Goal: Task Accomplishment & Management: Complete application form

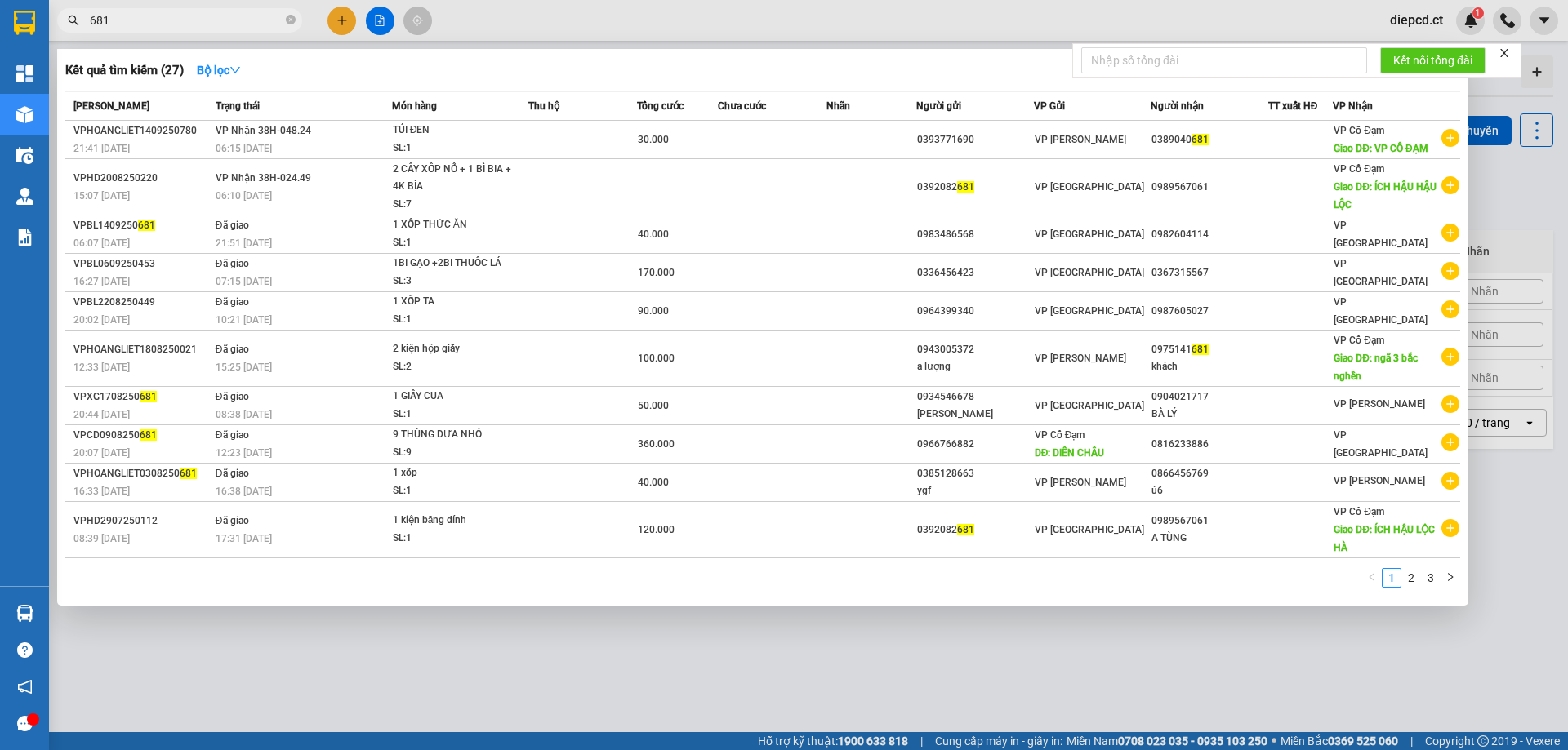
click at [218, 14] on input "681" at bounding box center [186, 20] width 193 height 18
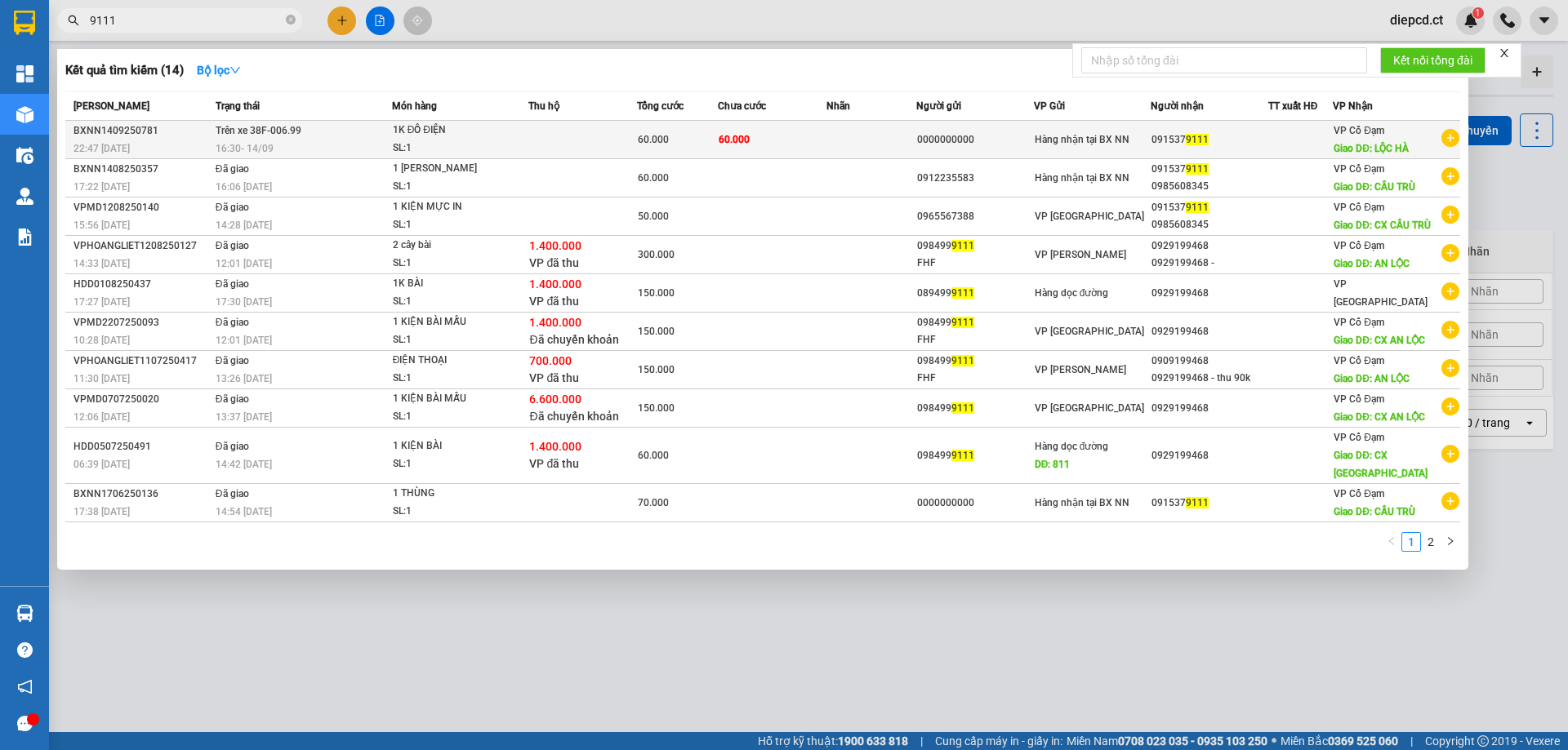
type input "9111"
click at [499, 137] on div "1K ĐỒ ĐIỆN" at bounding box center [455, 130] width 123 height 18
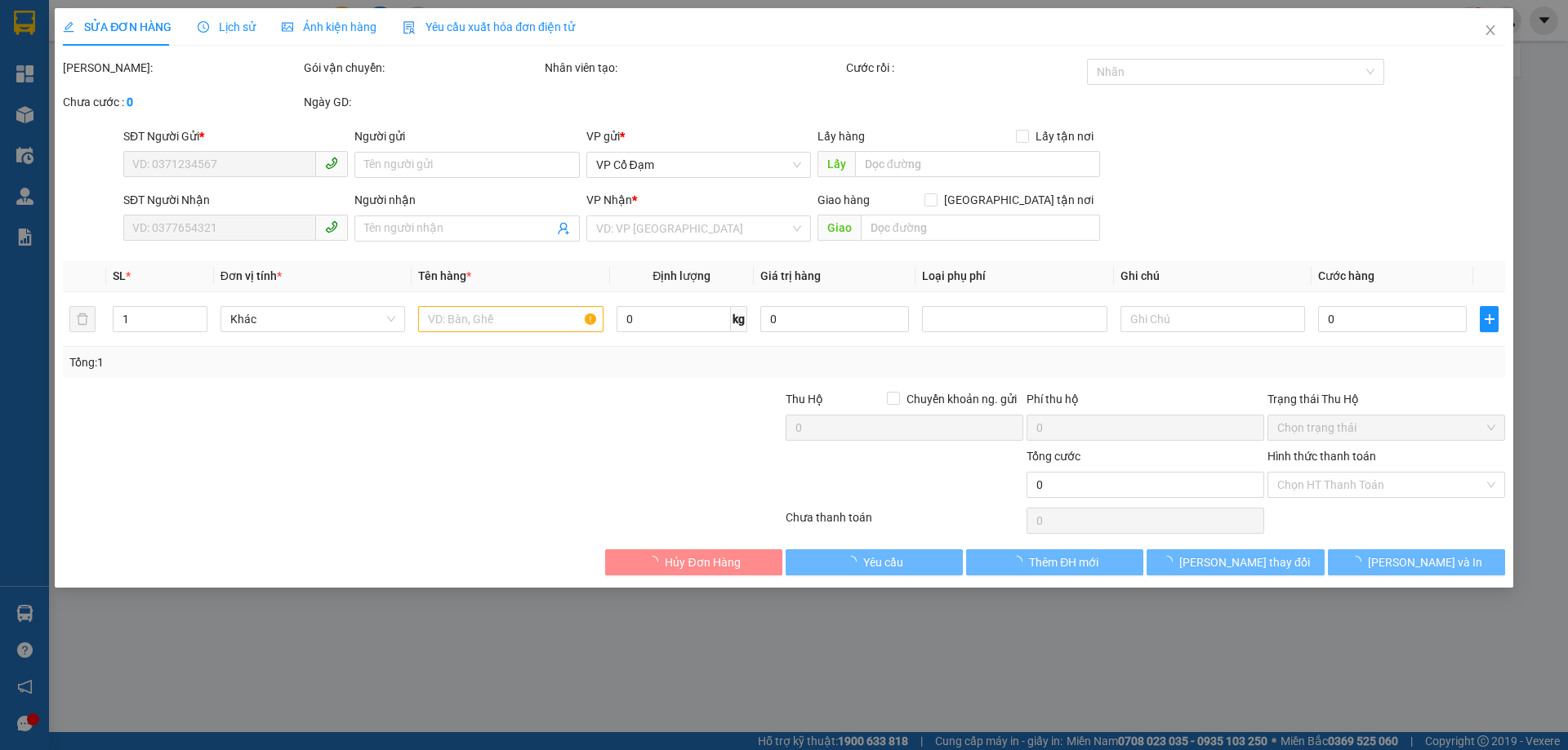
type input "0000000000"
type input "0915379111"
type input "LỘC HÀ"
type input "60.000"
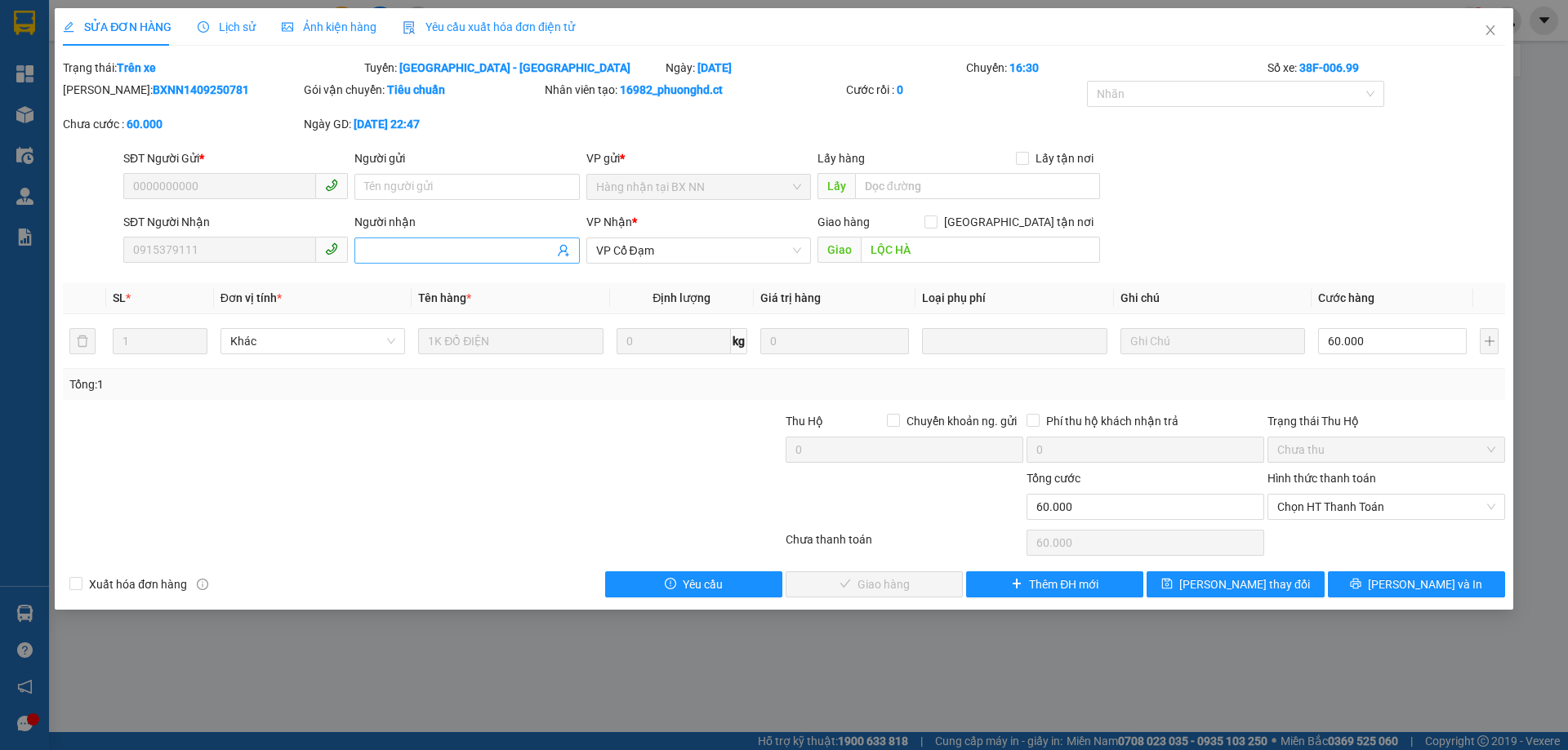
click at [415, 257] on input "Người nhận" at bounding box center [458, 250] width 189 height 18
type input "gửi xe 263 trả khách"
click at [1241, 586] on span "[PERSON_NAME] thay đổi" at bounding box center [1245, 585] width 130 height 18
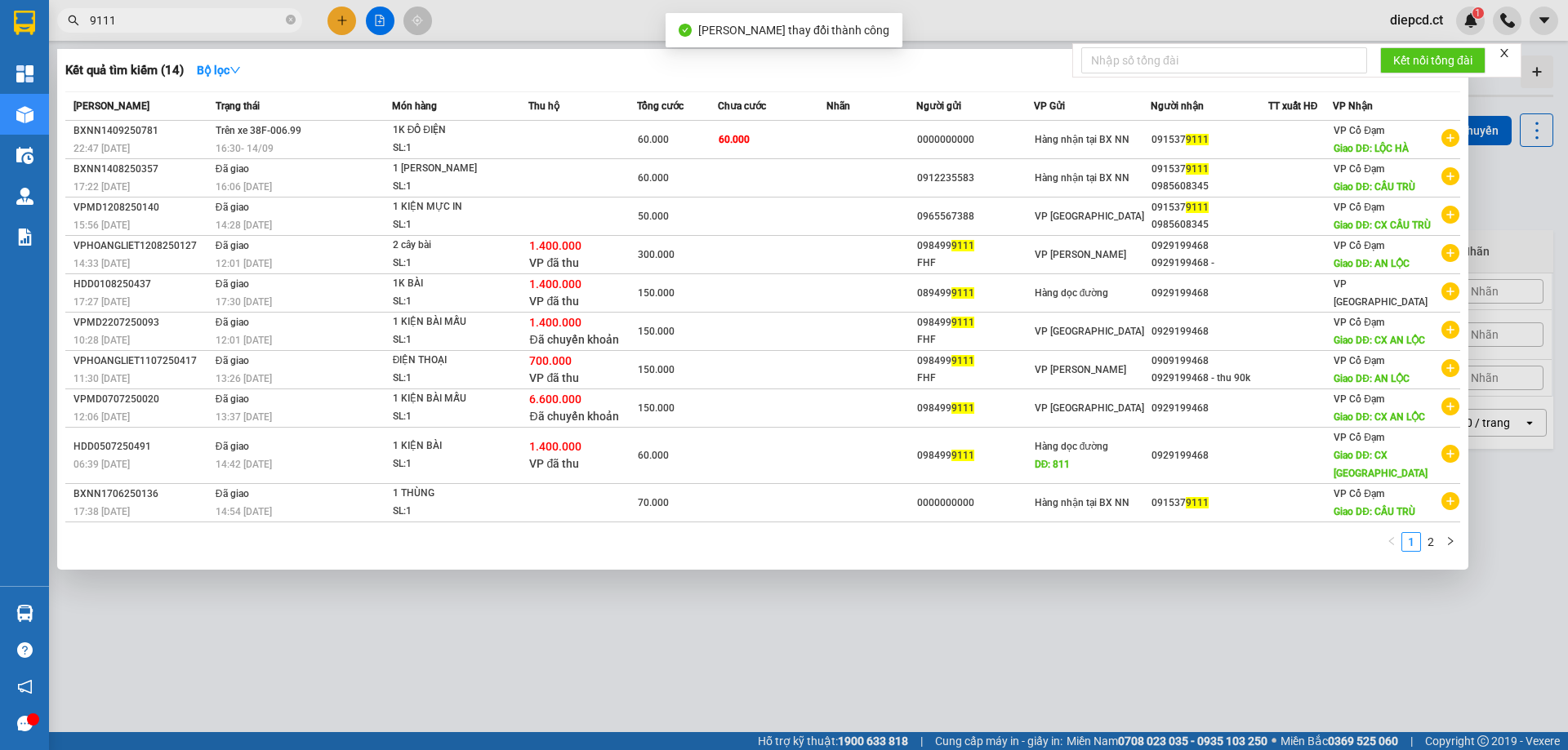
click at [214, 24] on input "9111" at bounding box center [186, 20] width 193 height 18
click at [327, 23] on div at bounding box center [784, 375] width 1568 height 750
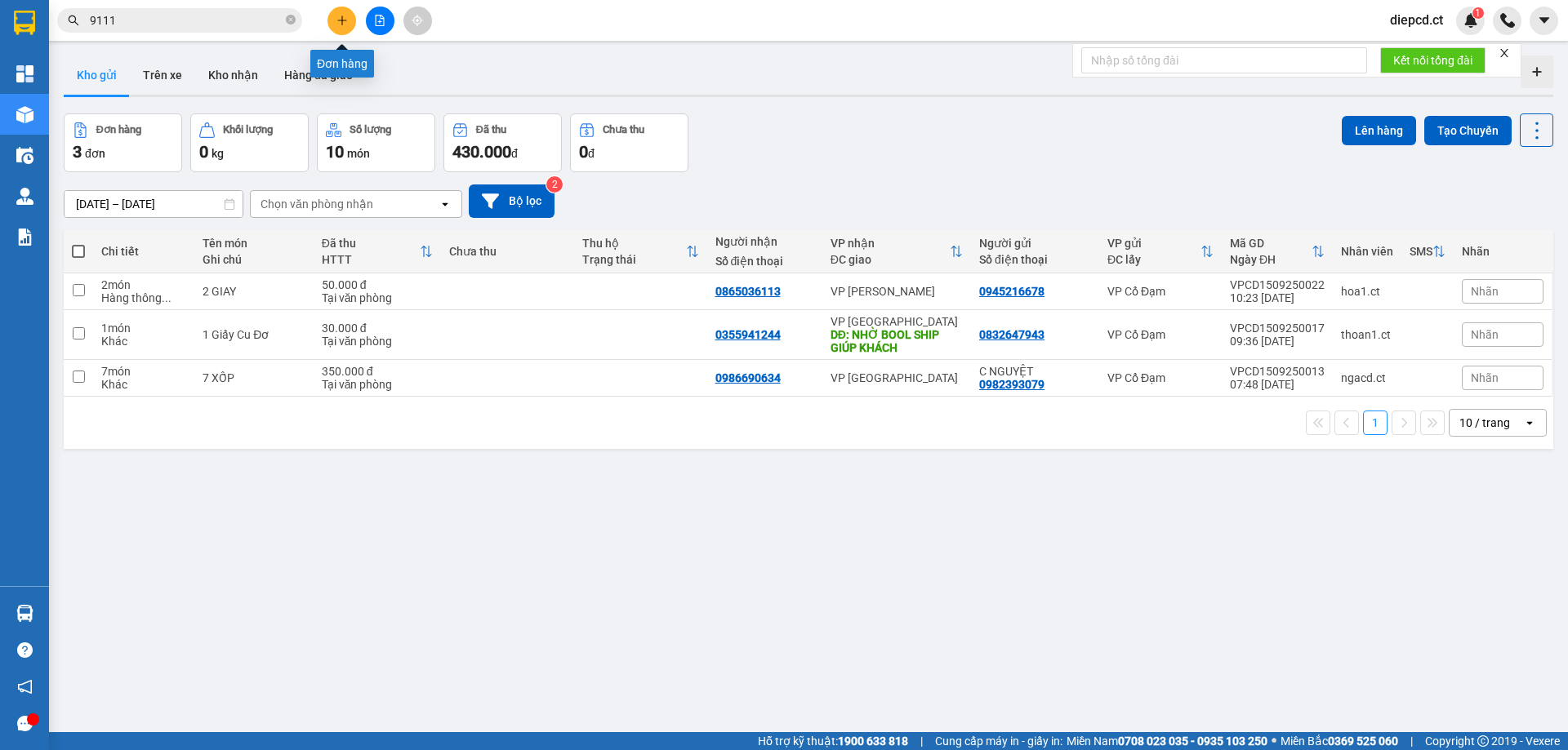
click at [340, 27] on button at bounding box center [341, 20] width 28 height 28
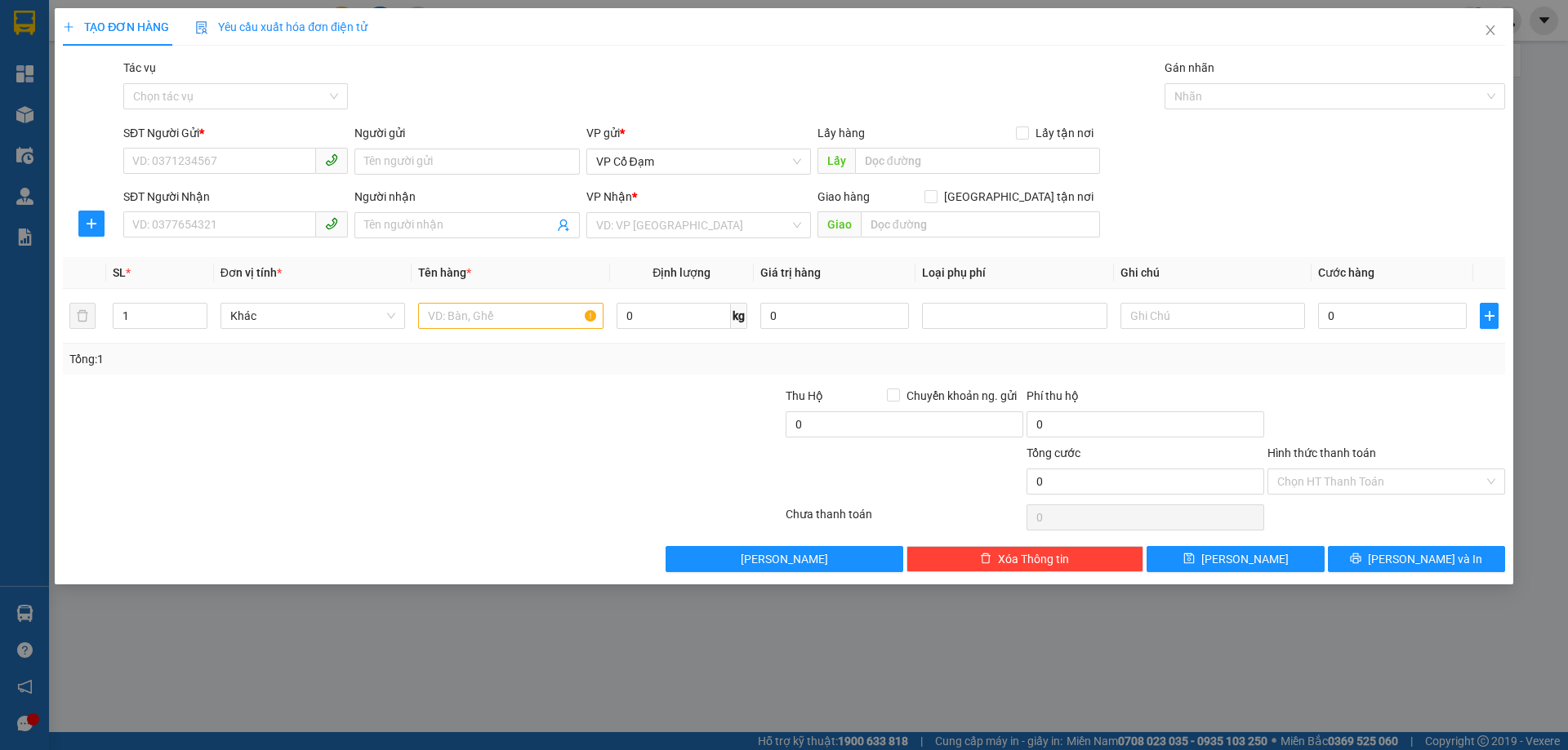
click at [656, 238] on div "VP Nhận * VD: VP [GEOGRAPHIC_DATA]" at bounding box center [698, 216] width 225 height 57
click at [658, 228] on input "search" at bounding box center [693, 225] width 194 height 24
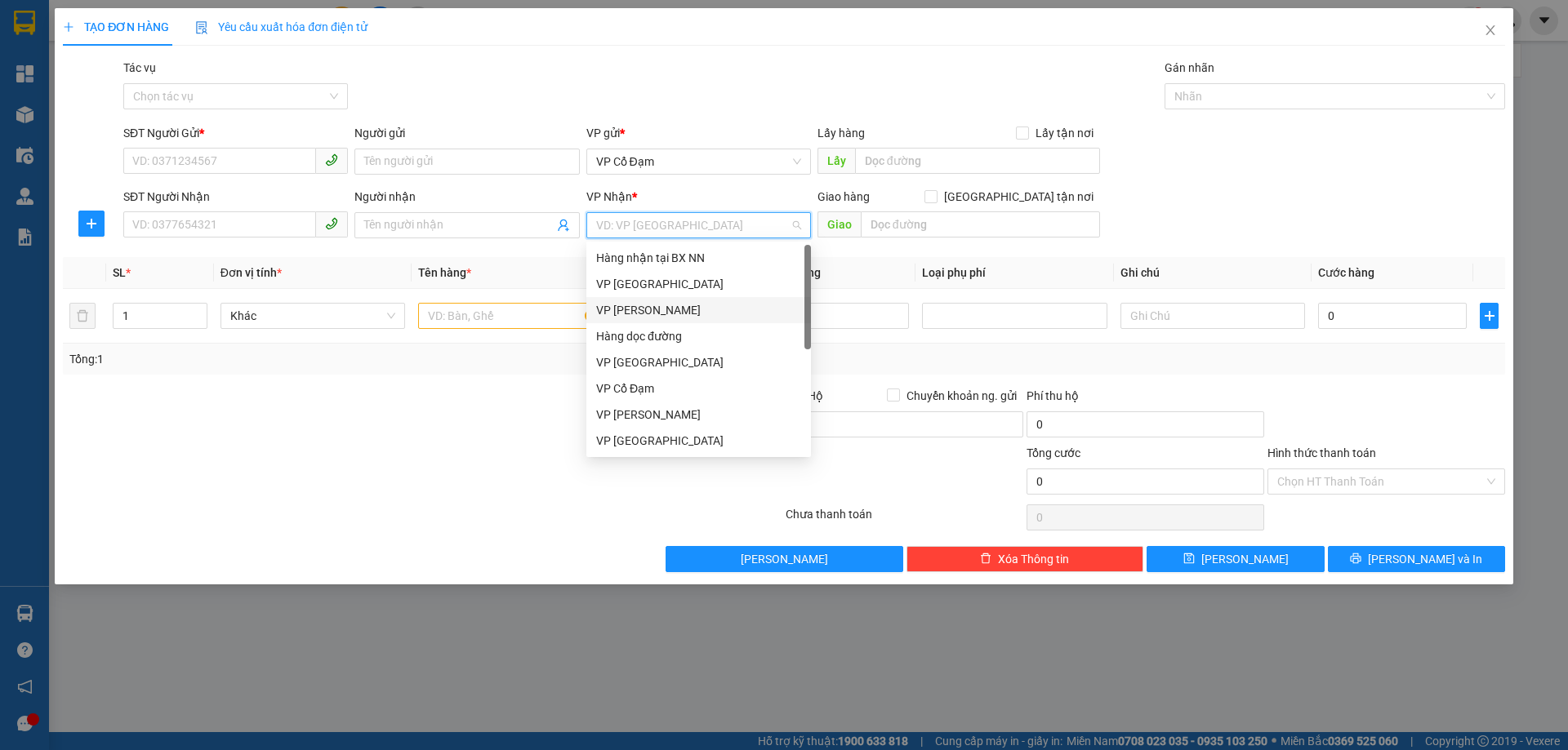
click at [642, 313] on div "VP [PERSON_NAME]" at bounding box center [699, 310] width 205 height 18
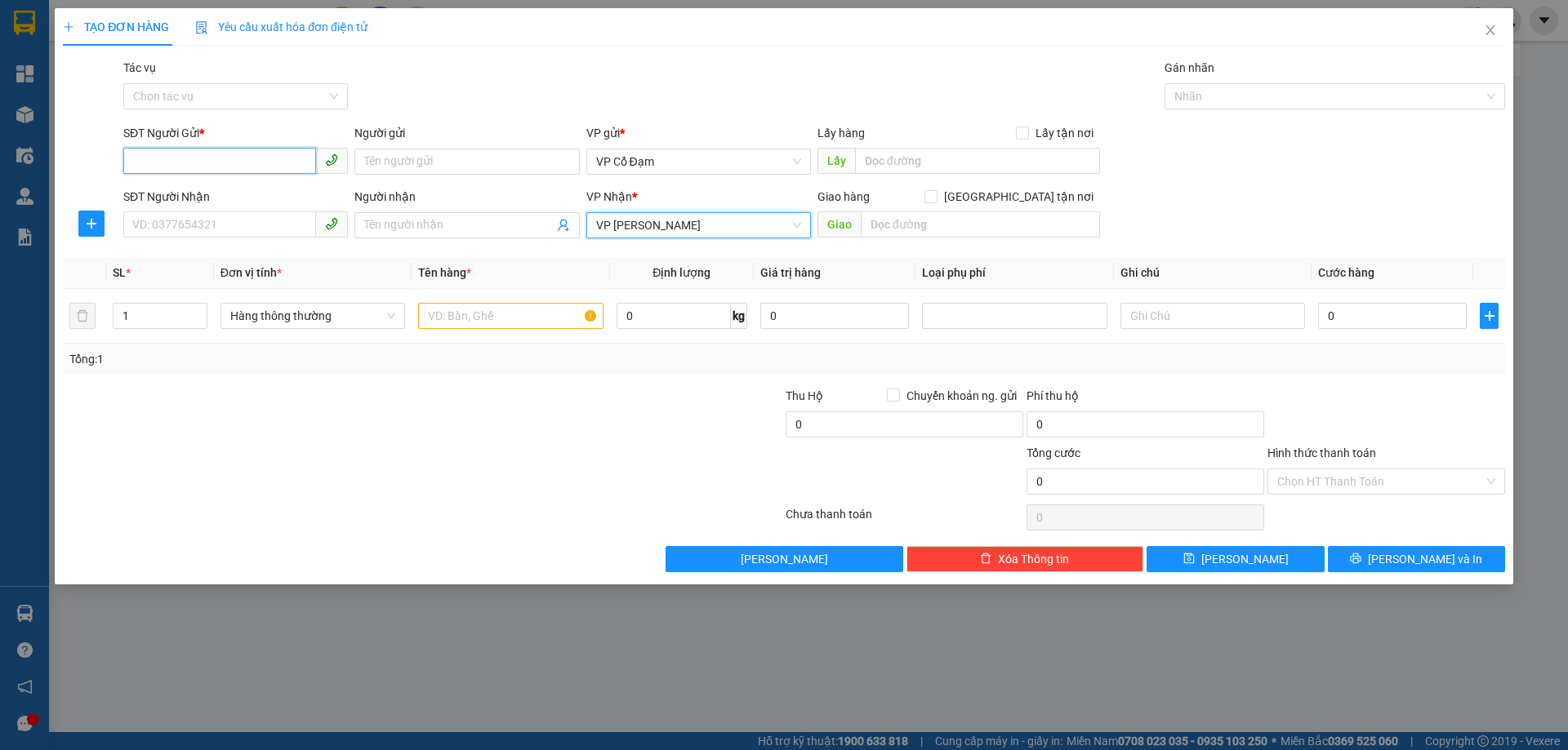
click at [159, 158] on input "SĐT Người Gửi *" at bounding box center [220, 161] width 193 height 26
type input "0365907783"
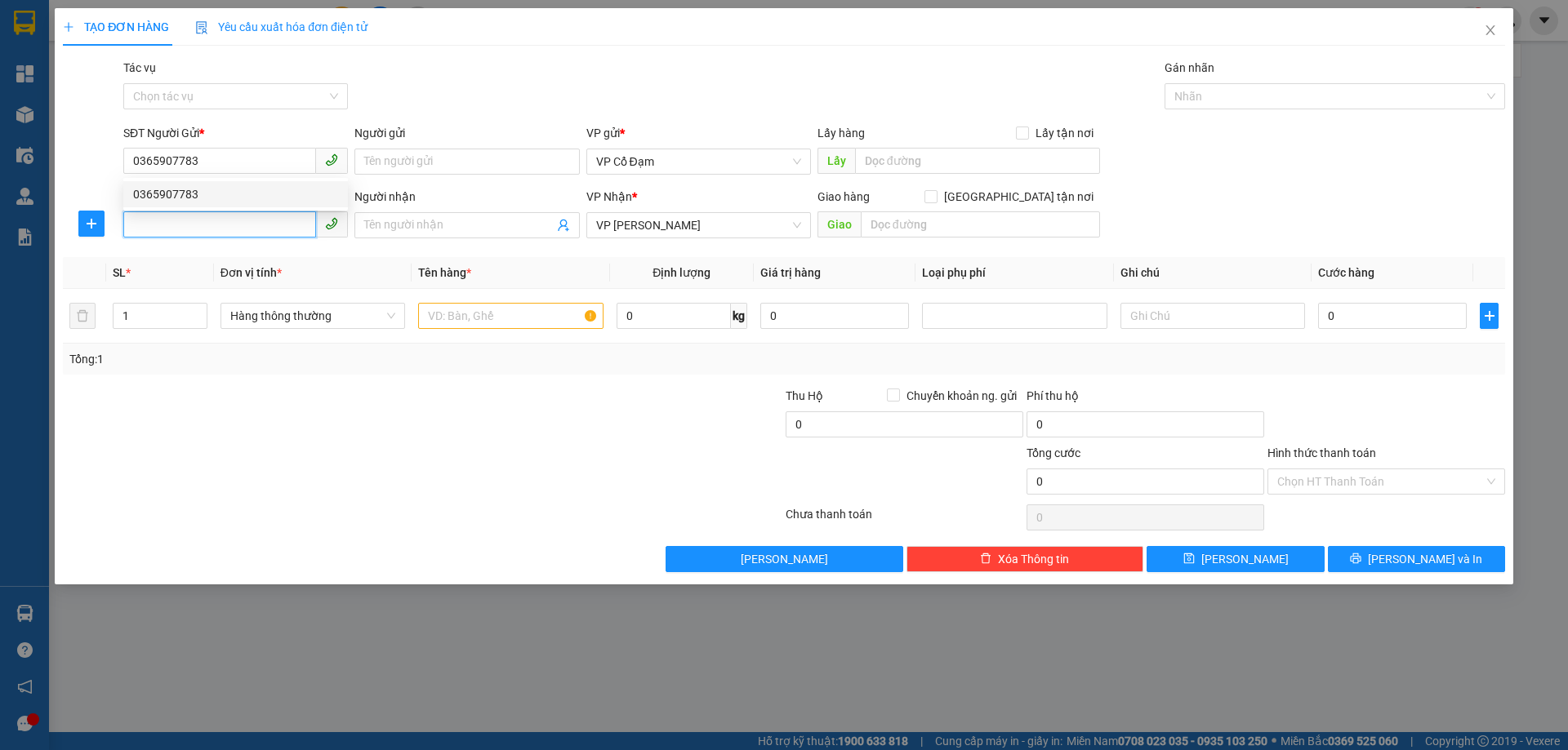
click at [189, 221] on input "SĐT Người Nhận" at bounding box center [220, 224] width 193 height 26
click at [537, 310] on input "text" at bounding box center [511, 315] width 185 height 26
type input "1 CLEAR"
click at [186, 219] on input "SĐT Người Nhận" at bounding box center [220, 224] width 193 height 26
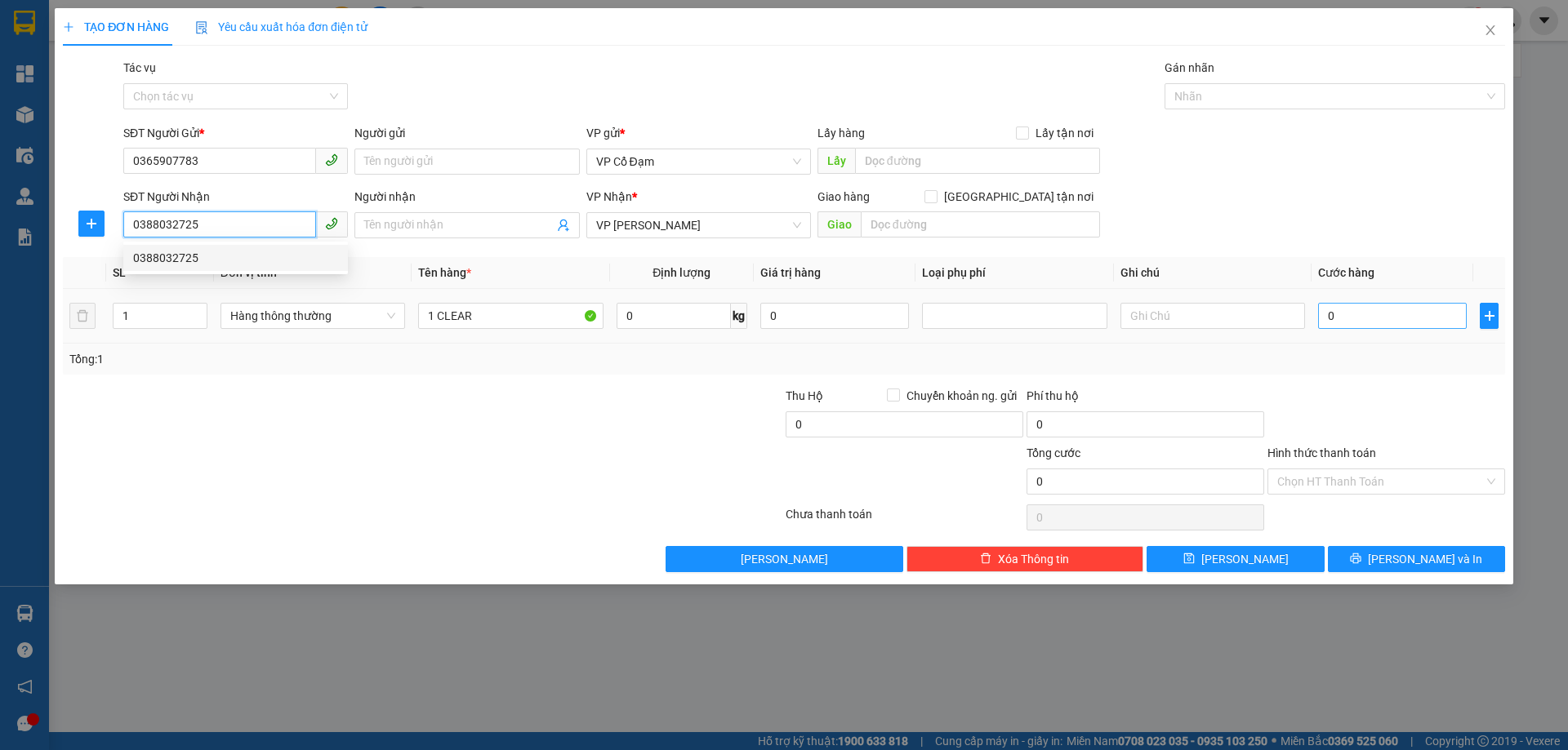
type input "0388032725"
click at [1368, 309] on input "0" at bounding box center [1392, 315] width 149 height 26
type input "3"
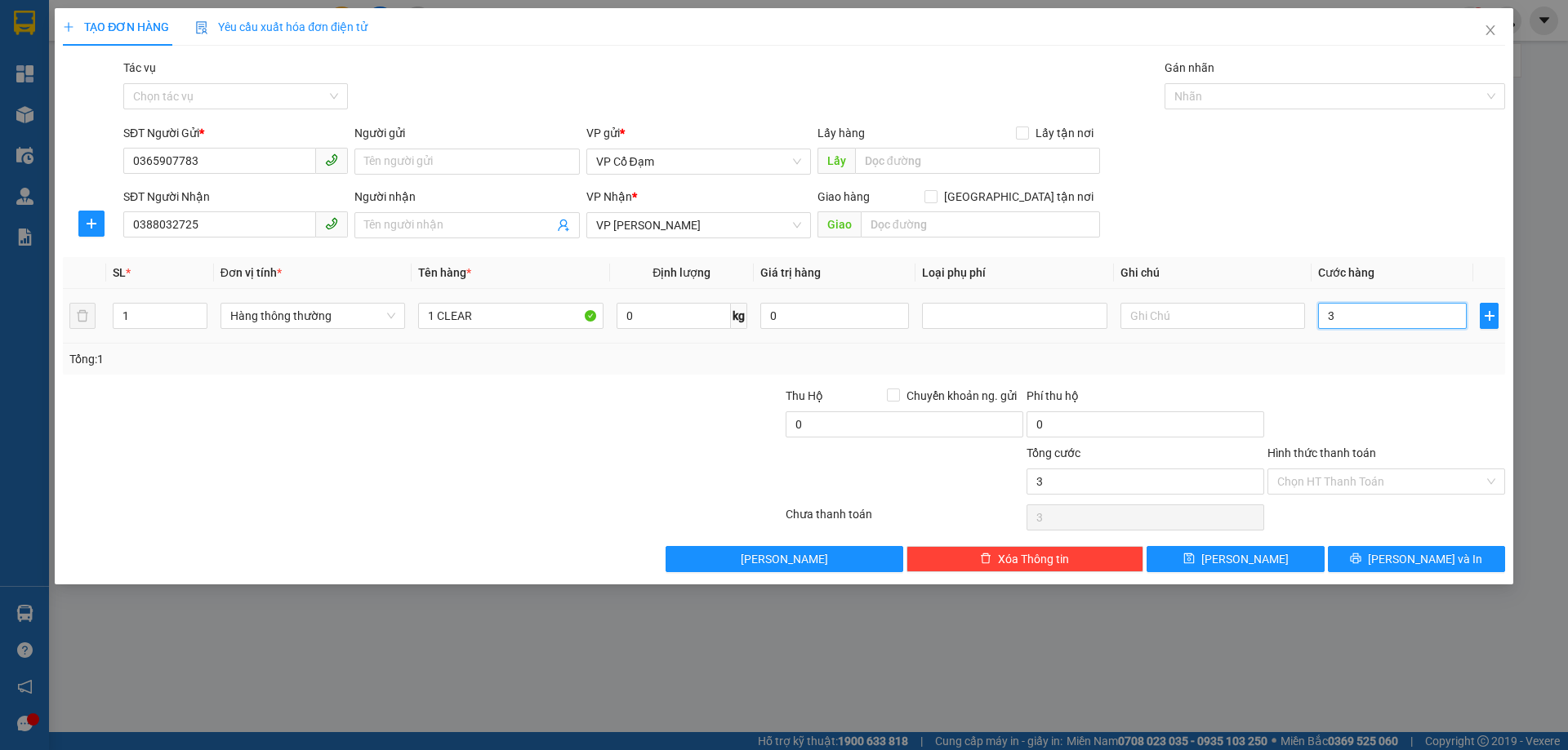
type input "30"
type input "30.000"
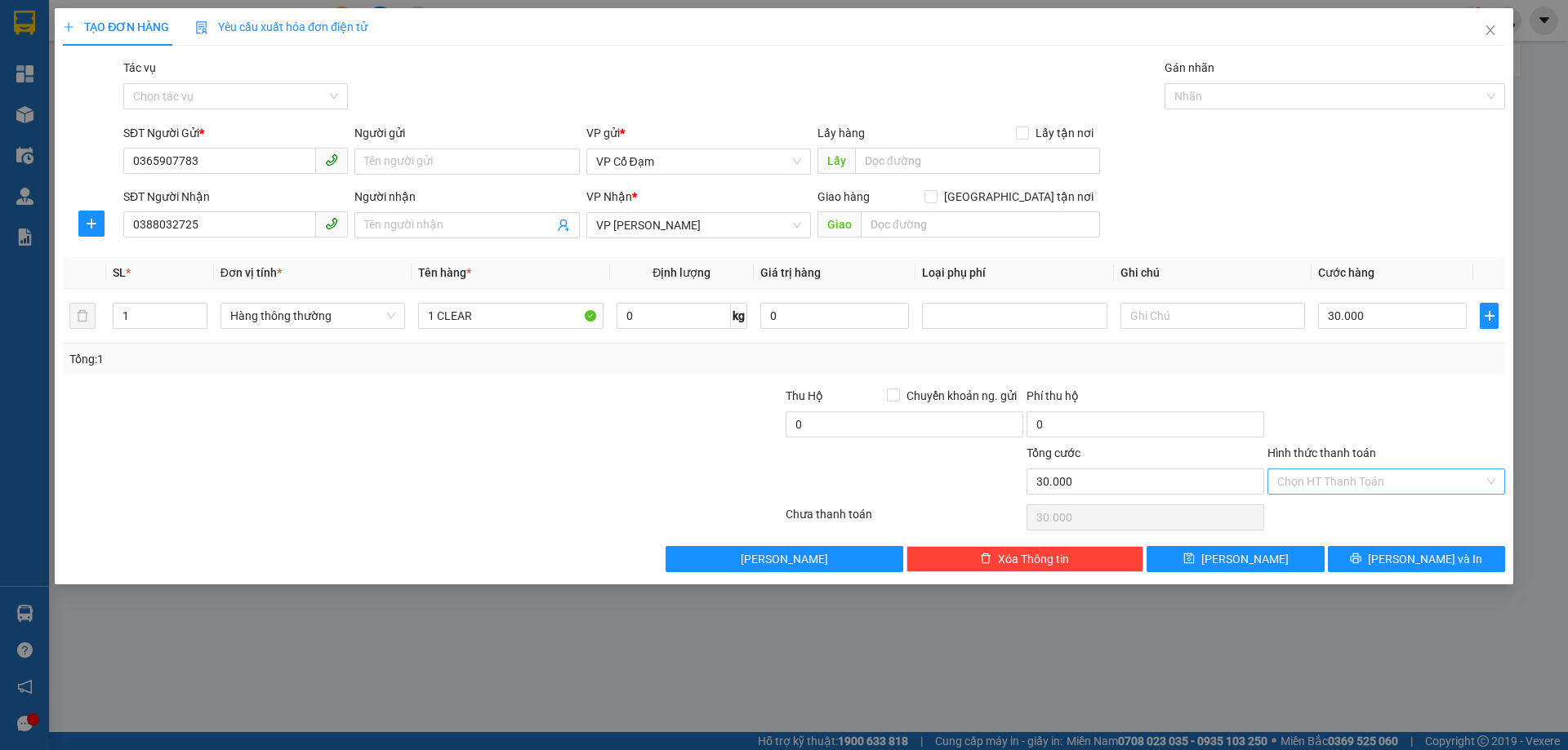
click at [1336, 488] on input "Hình thức thanh toán" at bounding box center [1380, 481] width 206 height 24
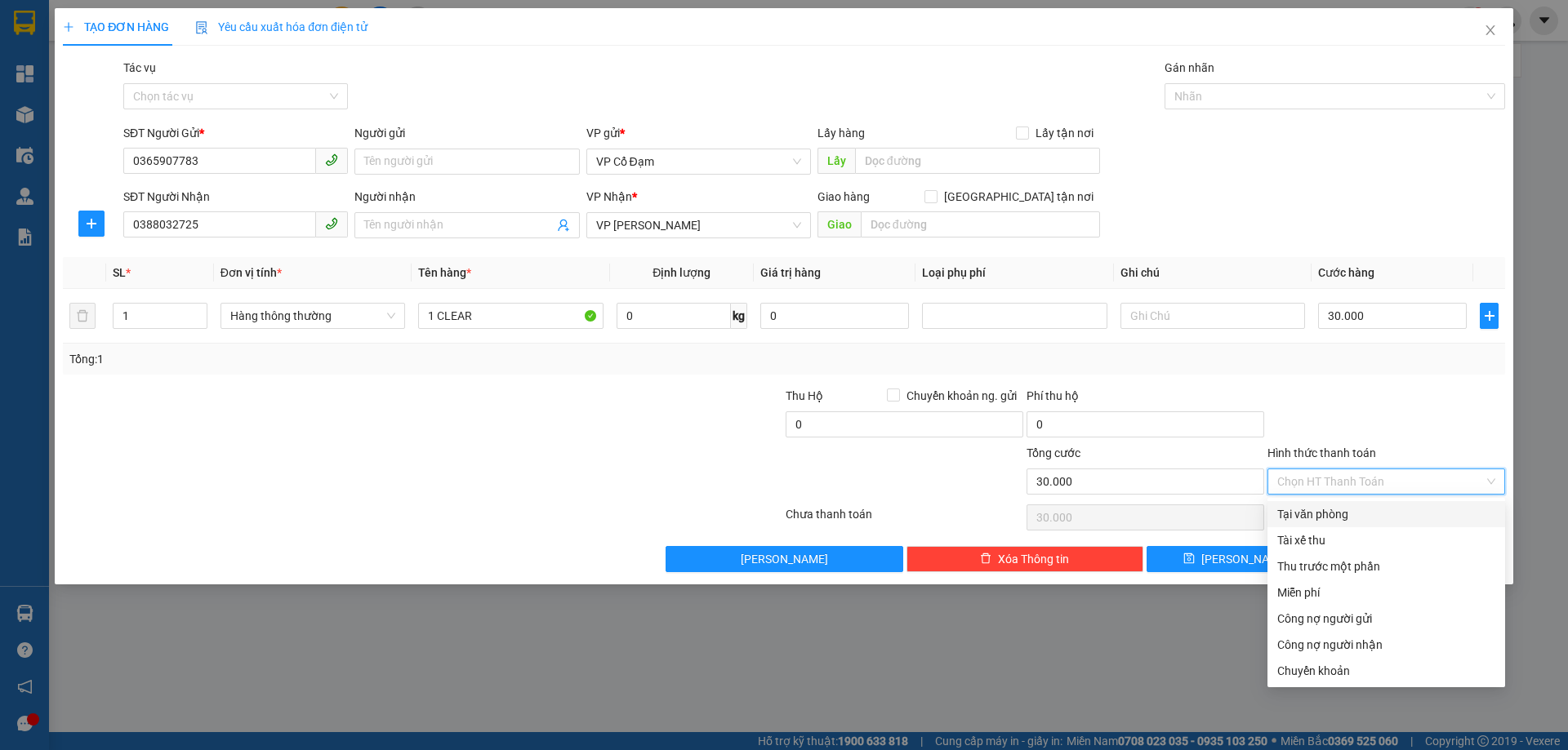
click at [1328, 516] on div "Tại văn phòng" at bounding box center [1386, 514] width 218 height 18
type input "0"
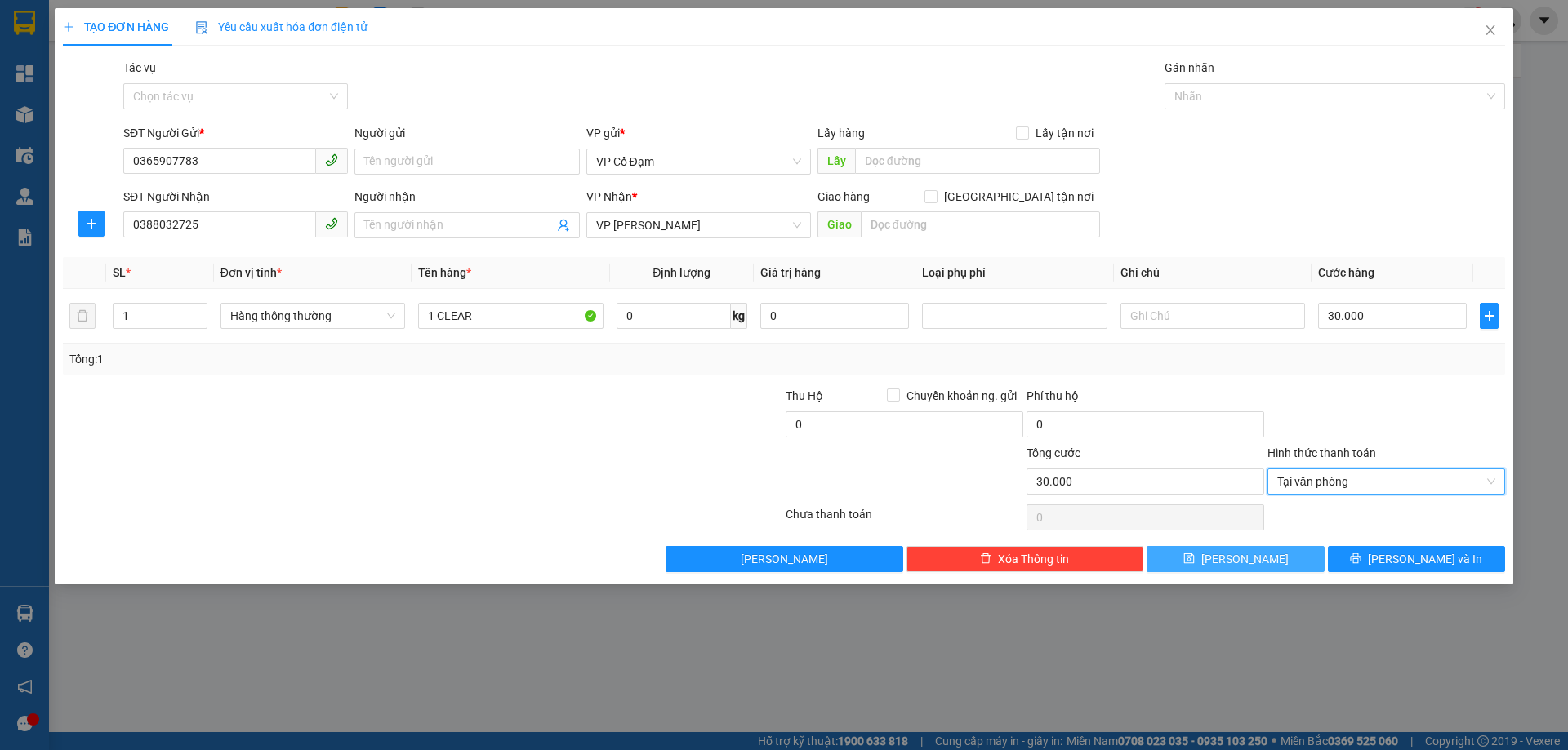
click at [1246, 551] on span "[PERSON_NAME]" at bounding box center [1245, 559] width 88 height 18
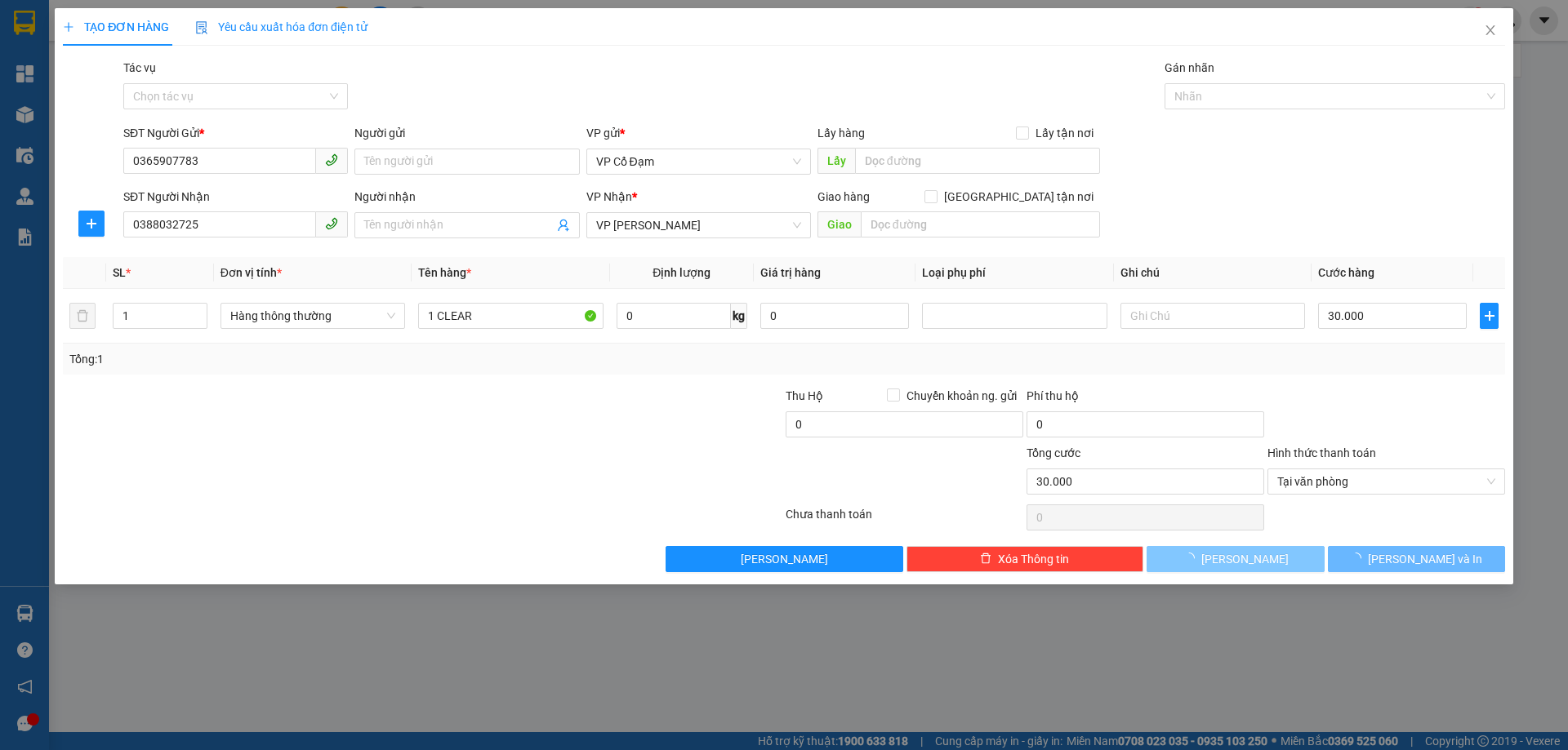
type input "0"
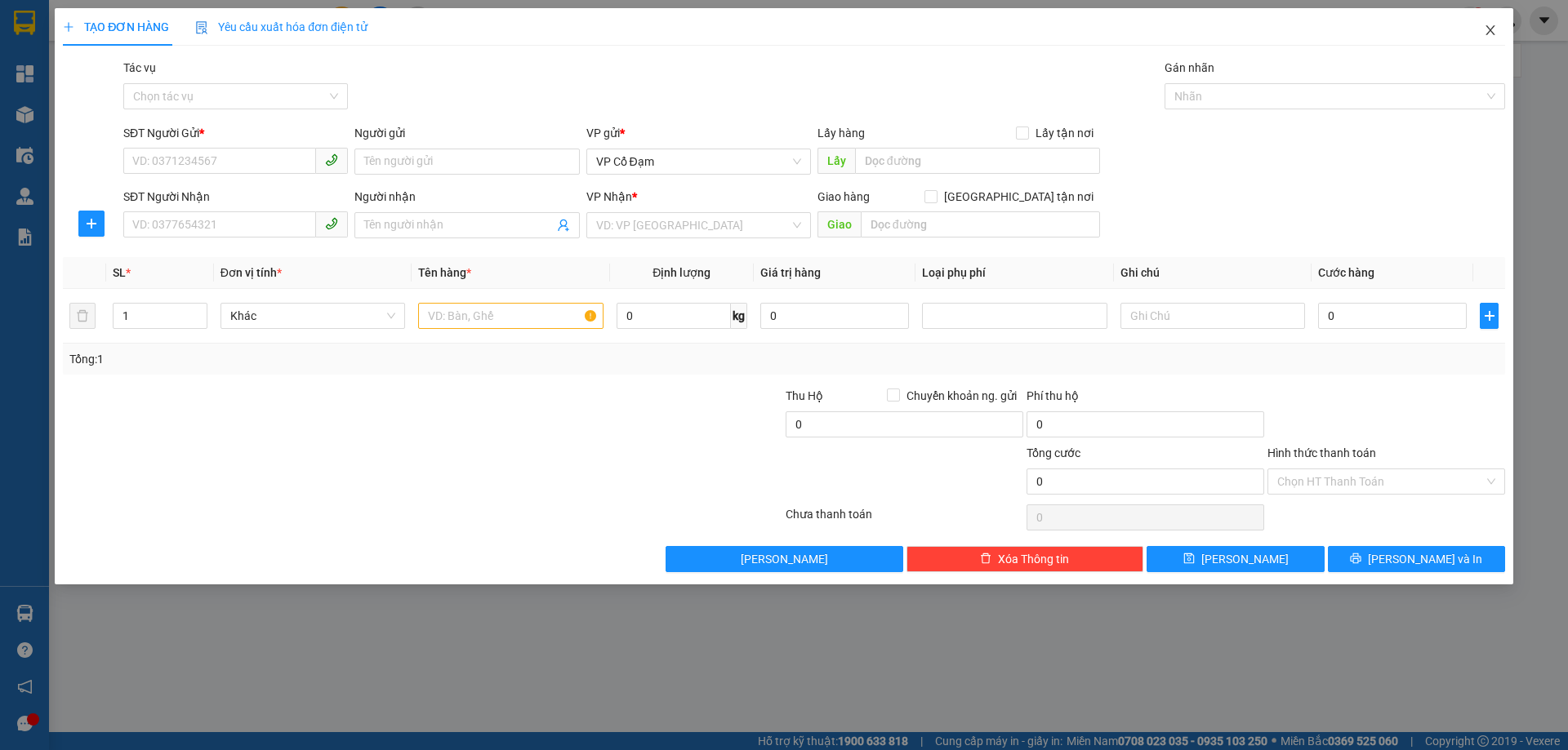
click at [1487, 29] on icon "close" at bounding box center [1490, 29] width 13 height 13
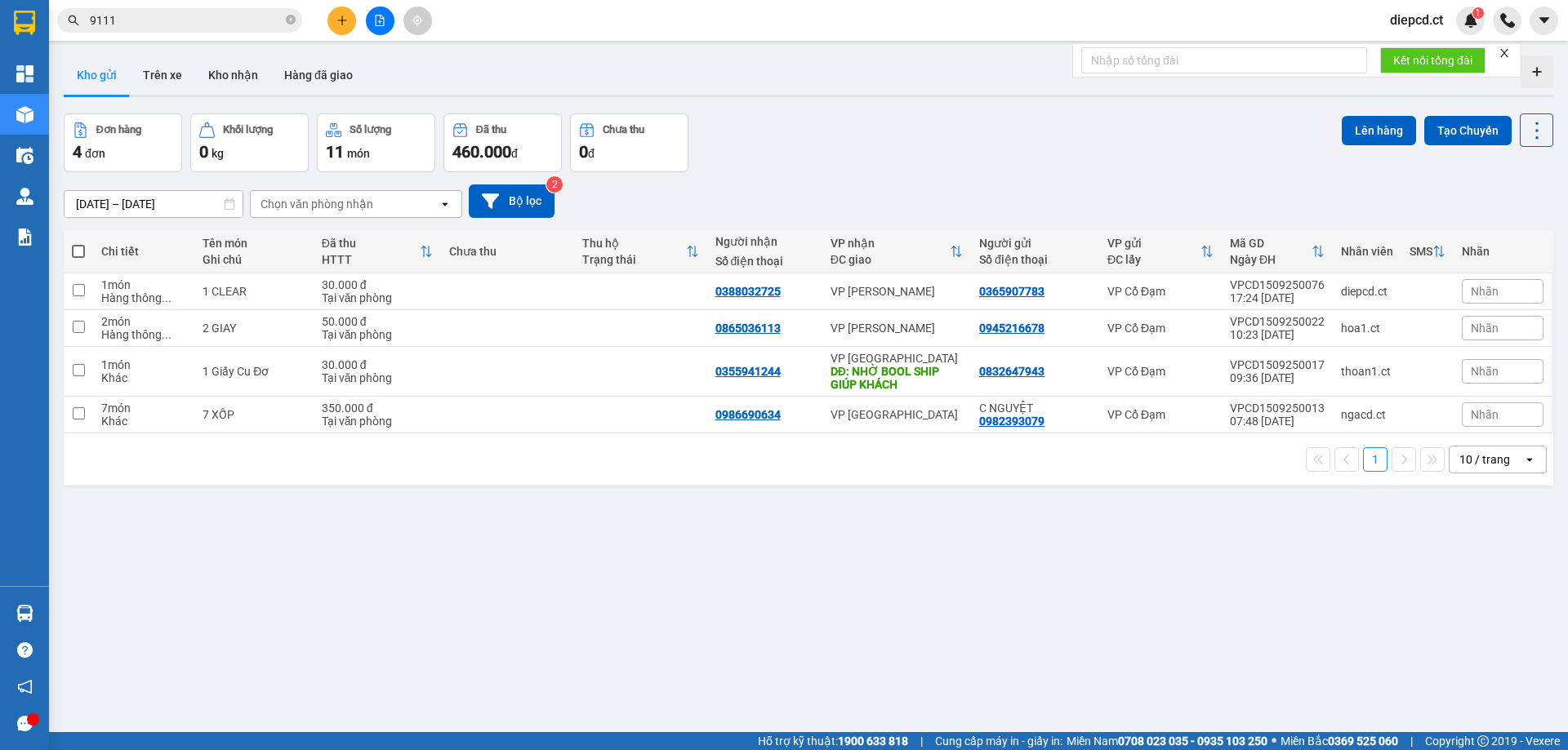
click at [193, 17] on input "9111" at bounding box center [186, 20] width 193 height 18
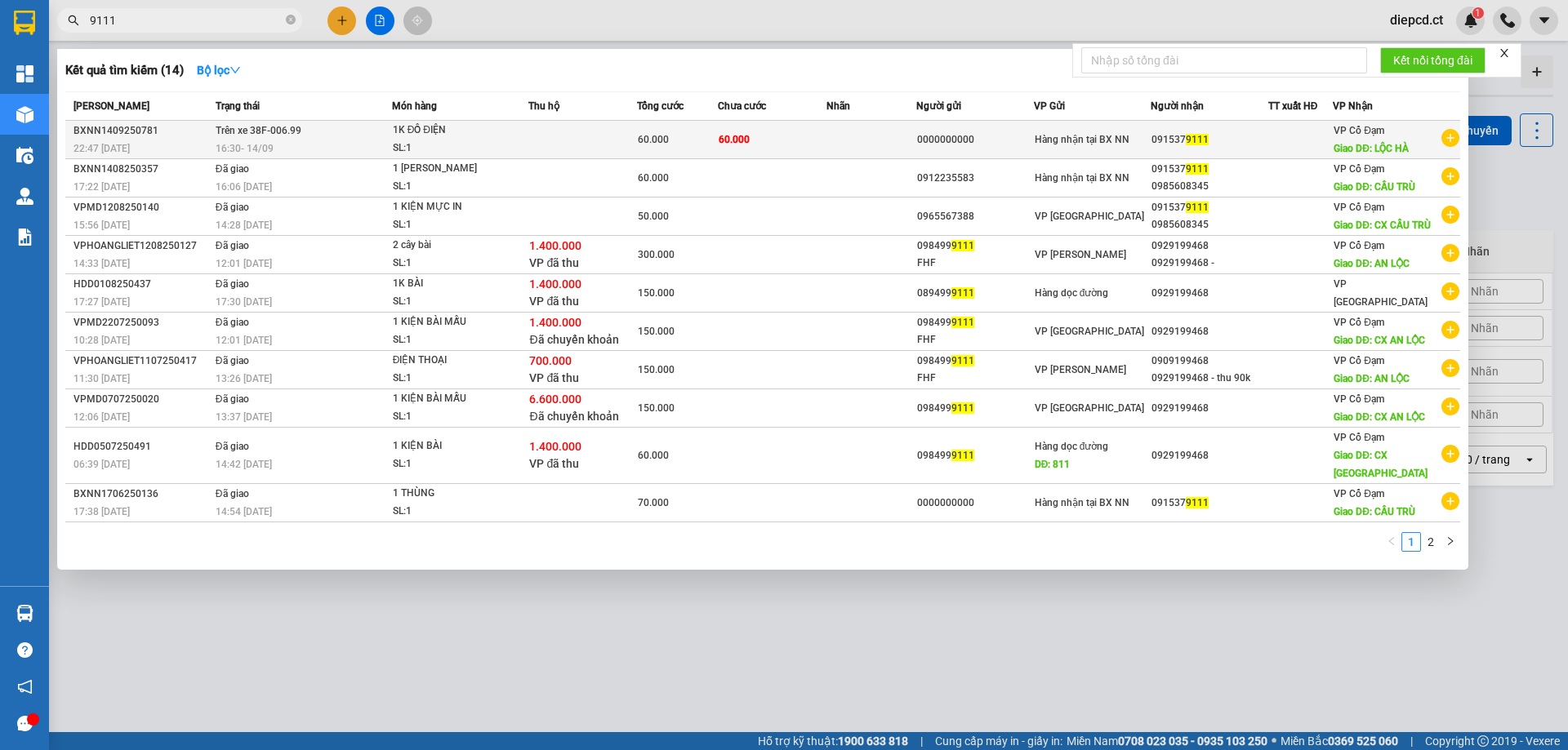
click at [343, 144] on div "16:30 [DATE]" at bounding box center [304, 148] width 175 height 18
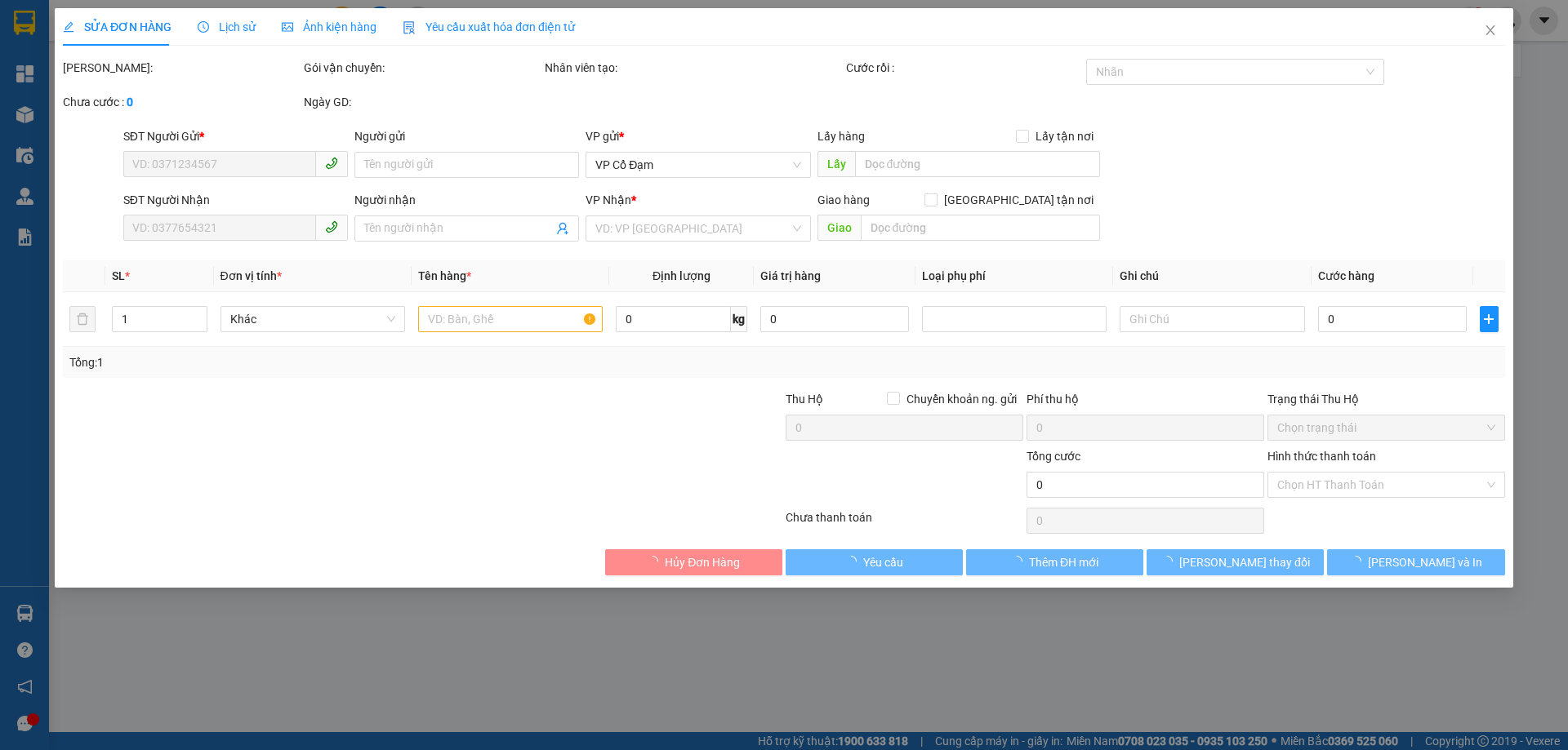
type input "0000000000"
type input "0915379111"
type input "gửi xe 263 trả khách"
type input "LỘC HÀ"
type input "60.000"
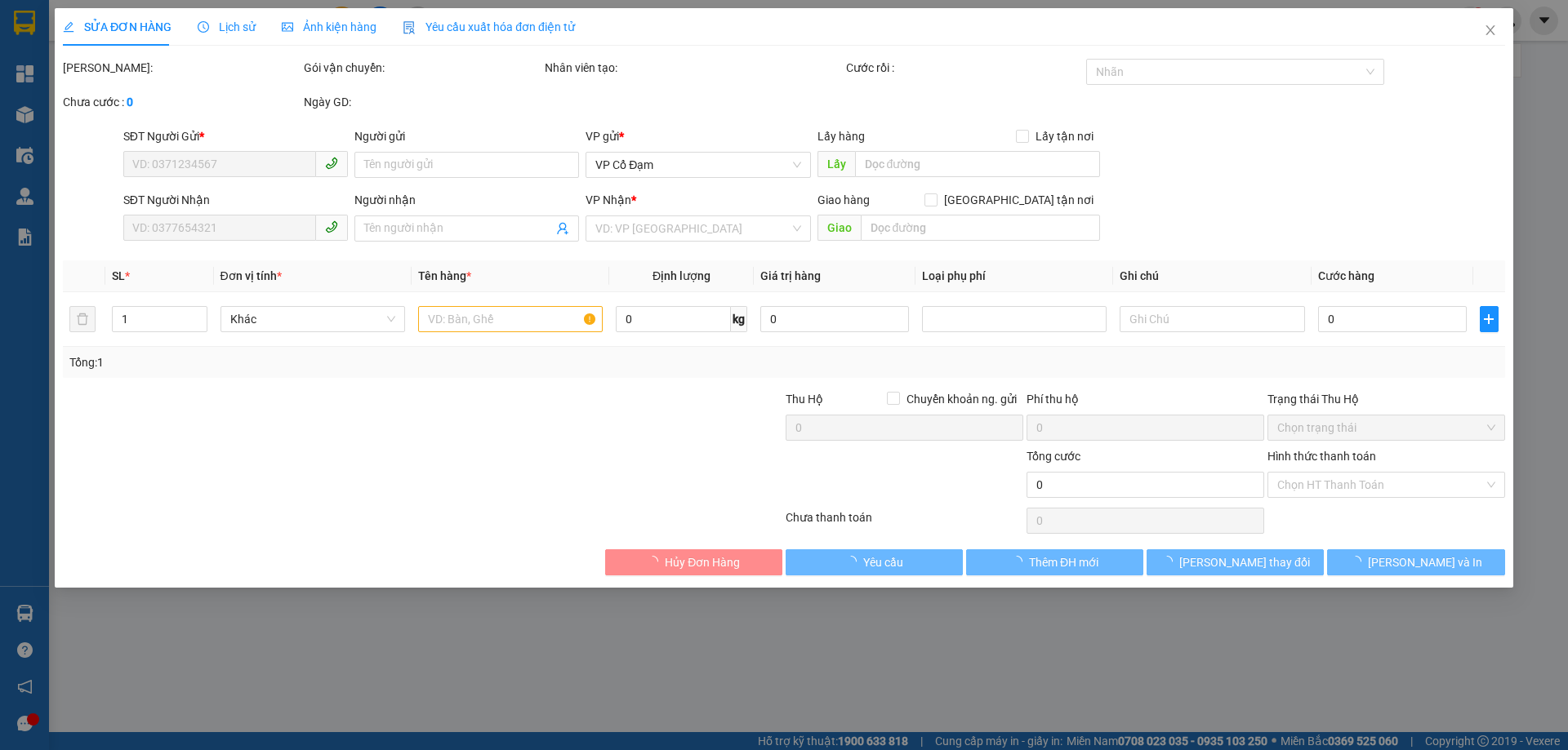
type input "60.000"
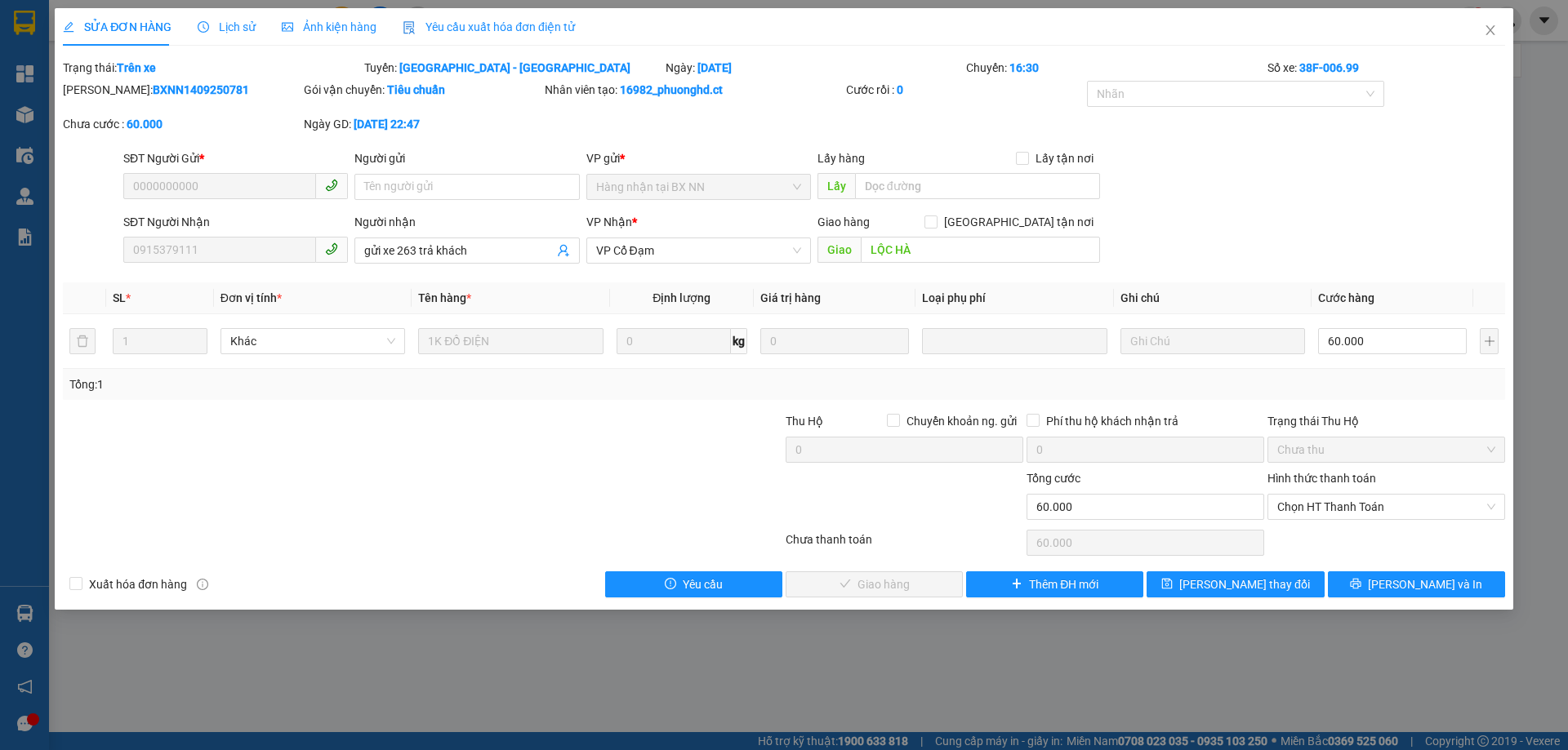
click at [238, 25] on span "Lịch sử" at bounding box center [227, 26] width 58 height 13
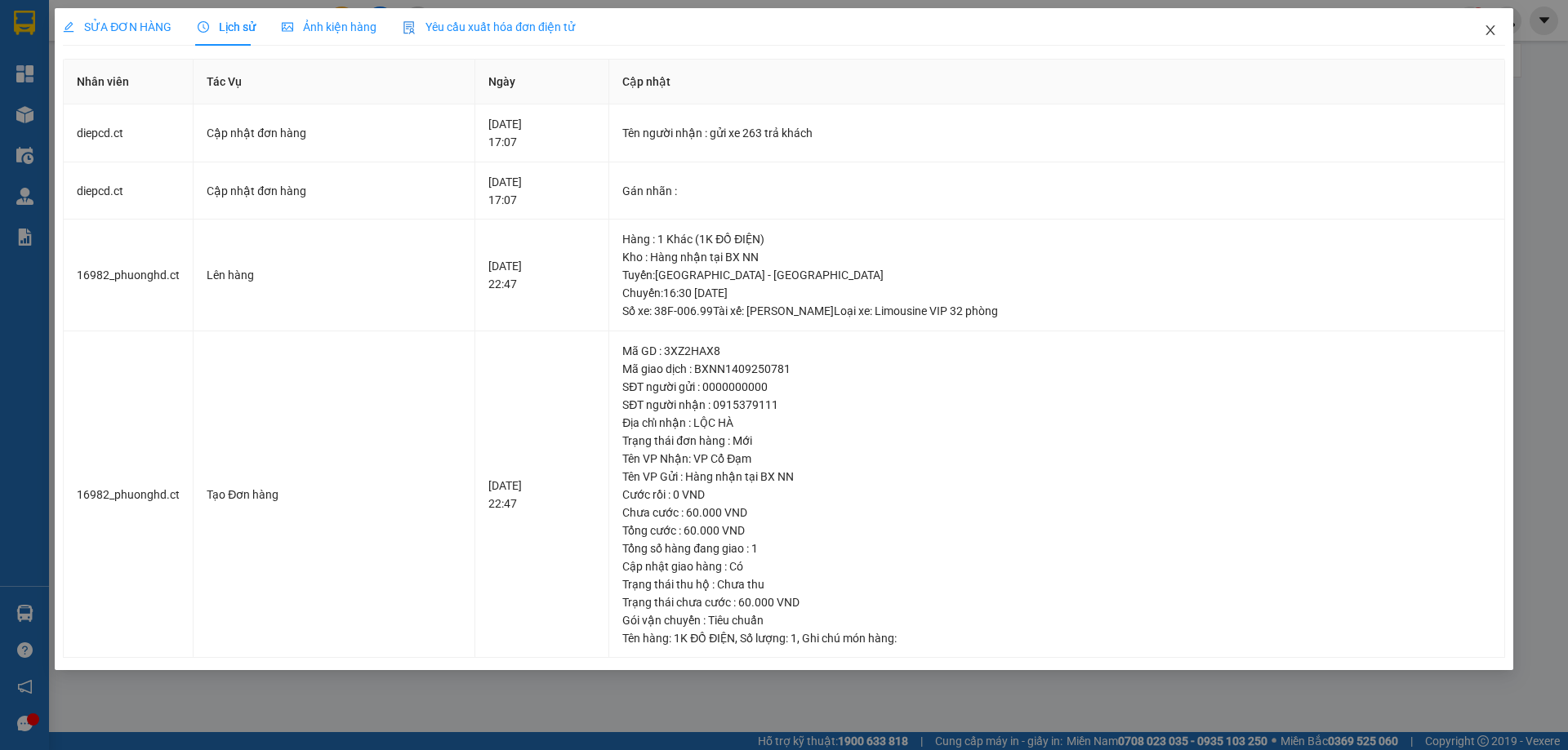
click at [1487, 33] on icon "close" at bounding box center [1490, 29] width 13 height 13
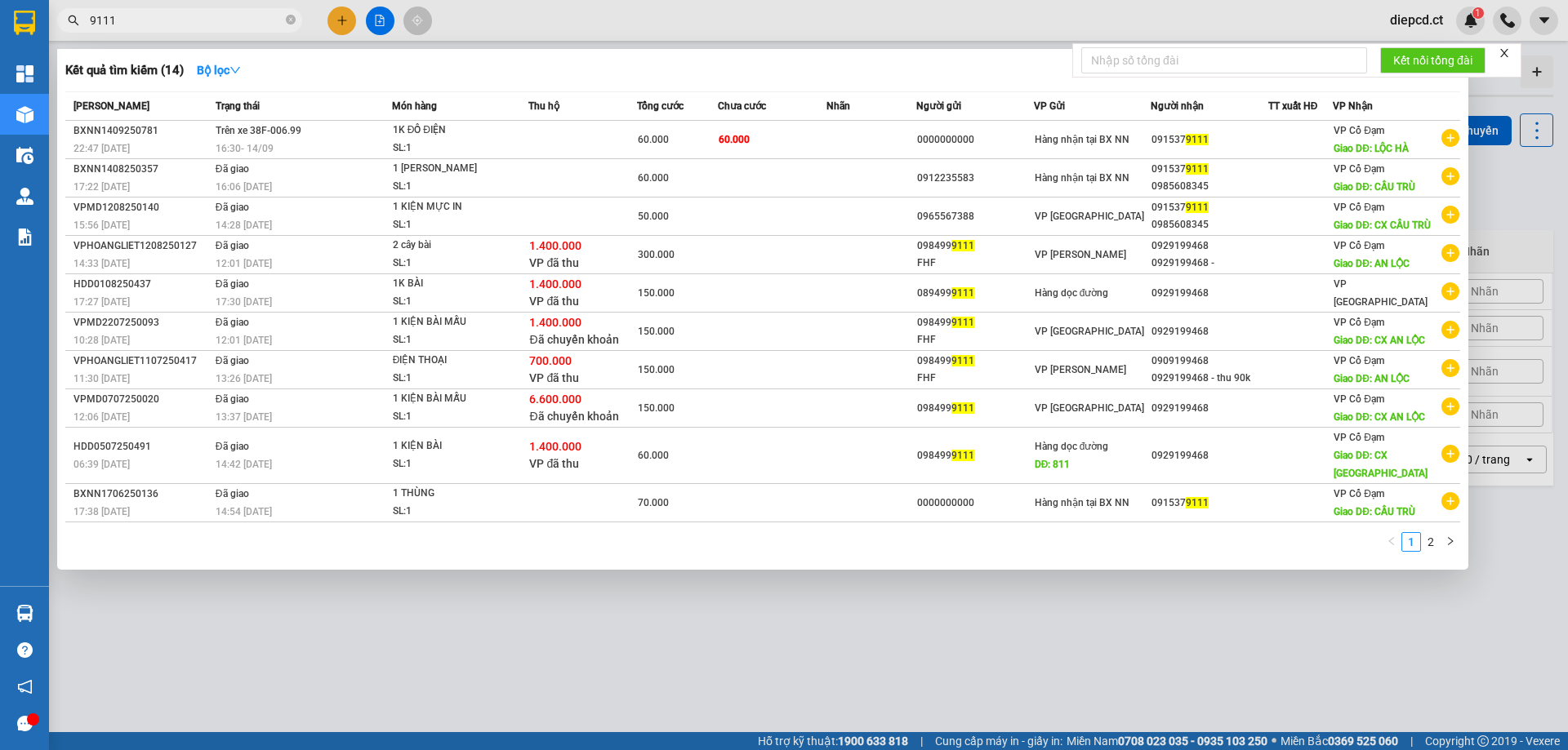
click at [175, 21] on input "9111" at bounding box center [186, 20] width 193 height 18
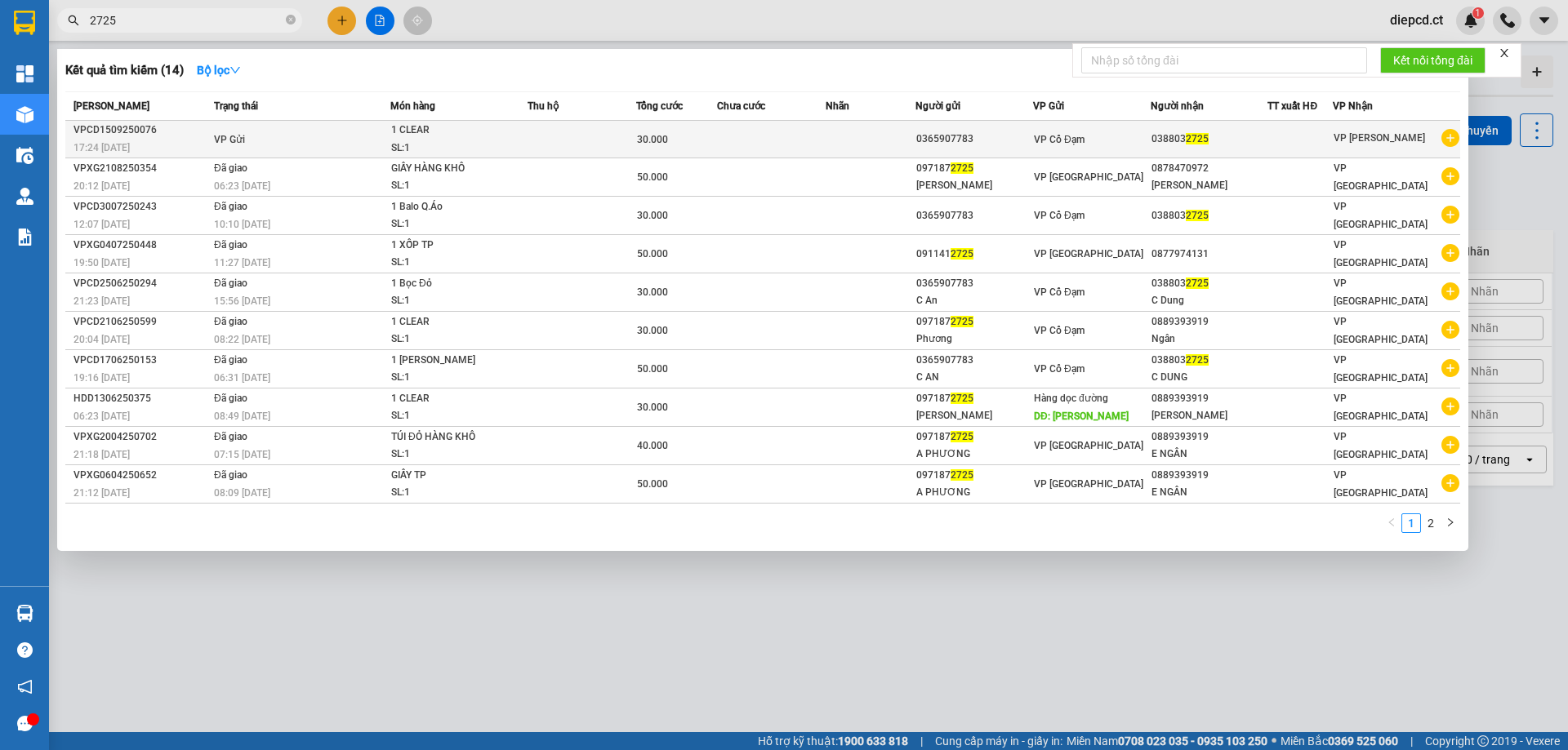
type input "2725"
click at [340, 134] on td "VP Gửi" at bounding box center [300, 139] width 180 height 38
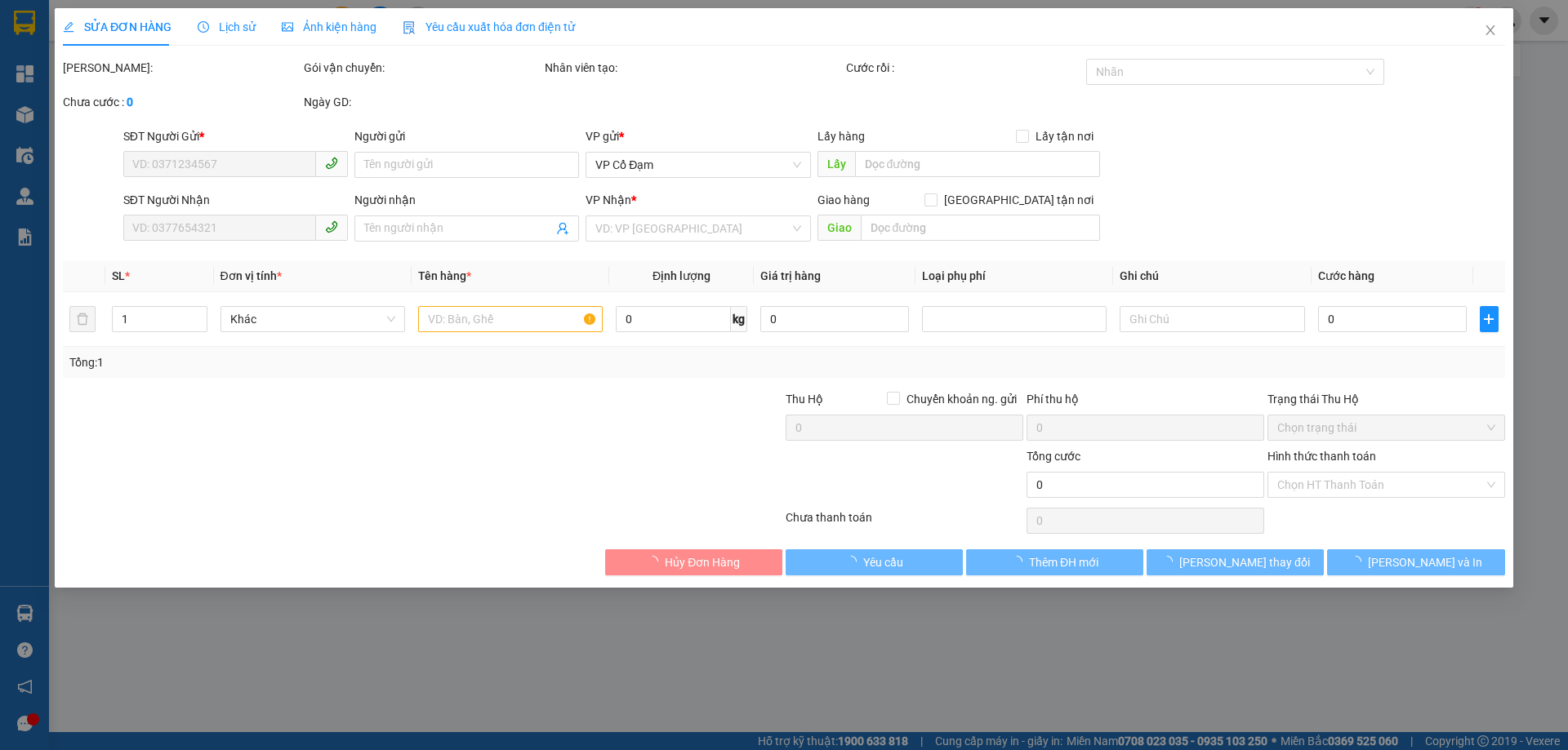
type input "0365907783"
type input "0388032725"
type input "30.000"
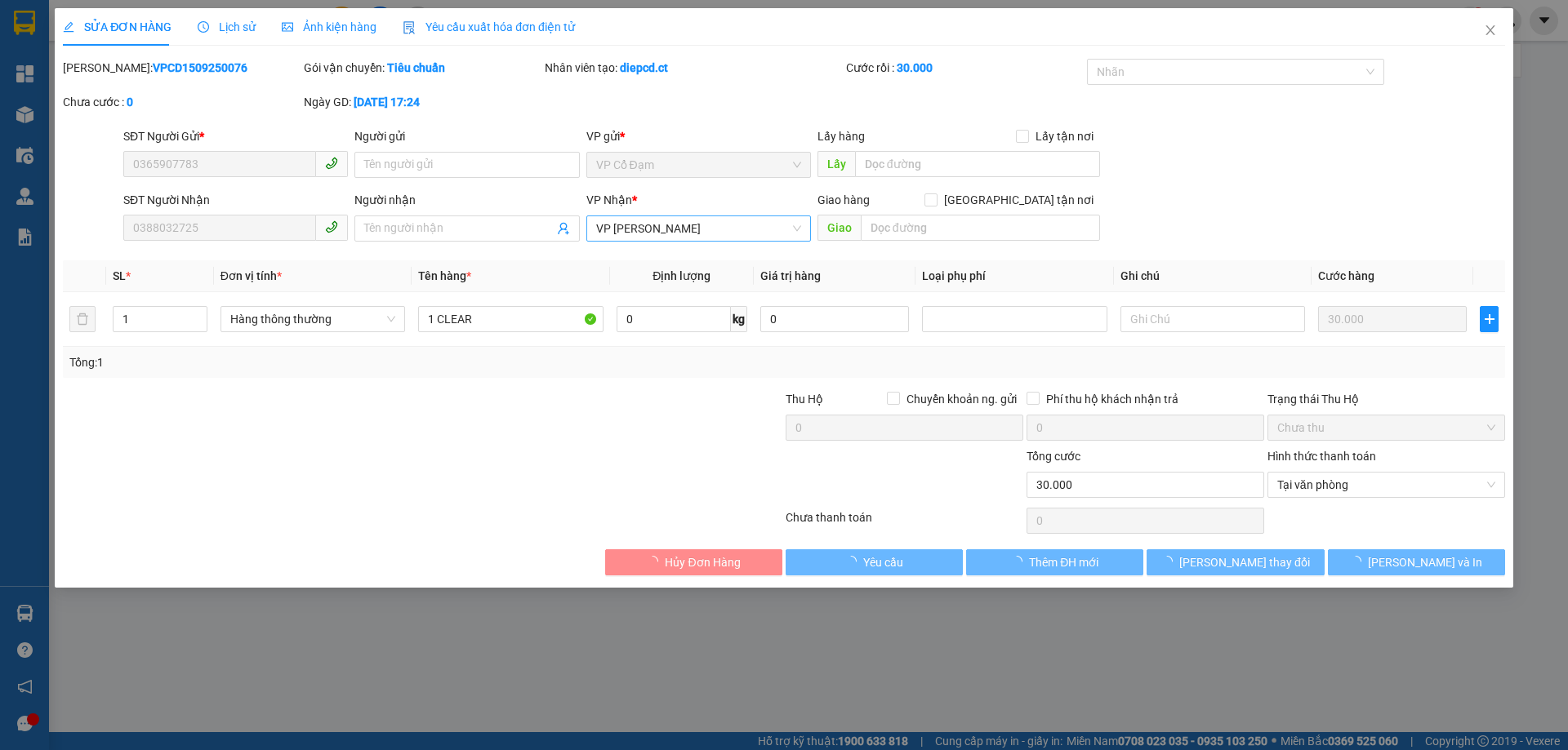
click at [679, 233] on span "VP [PERSON_NAME]" at bounding box center [699, 228] width 205 height 24
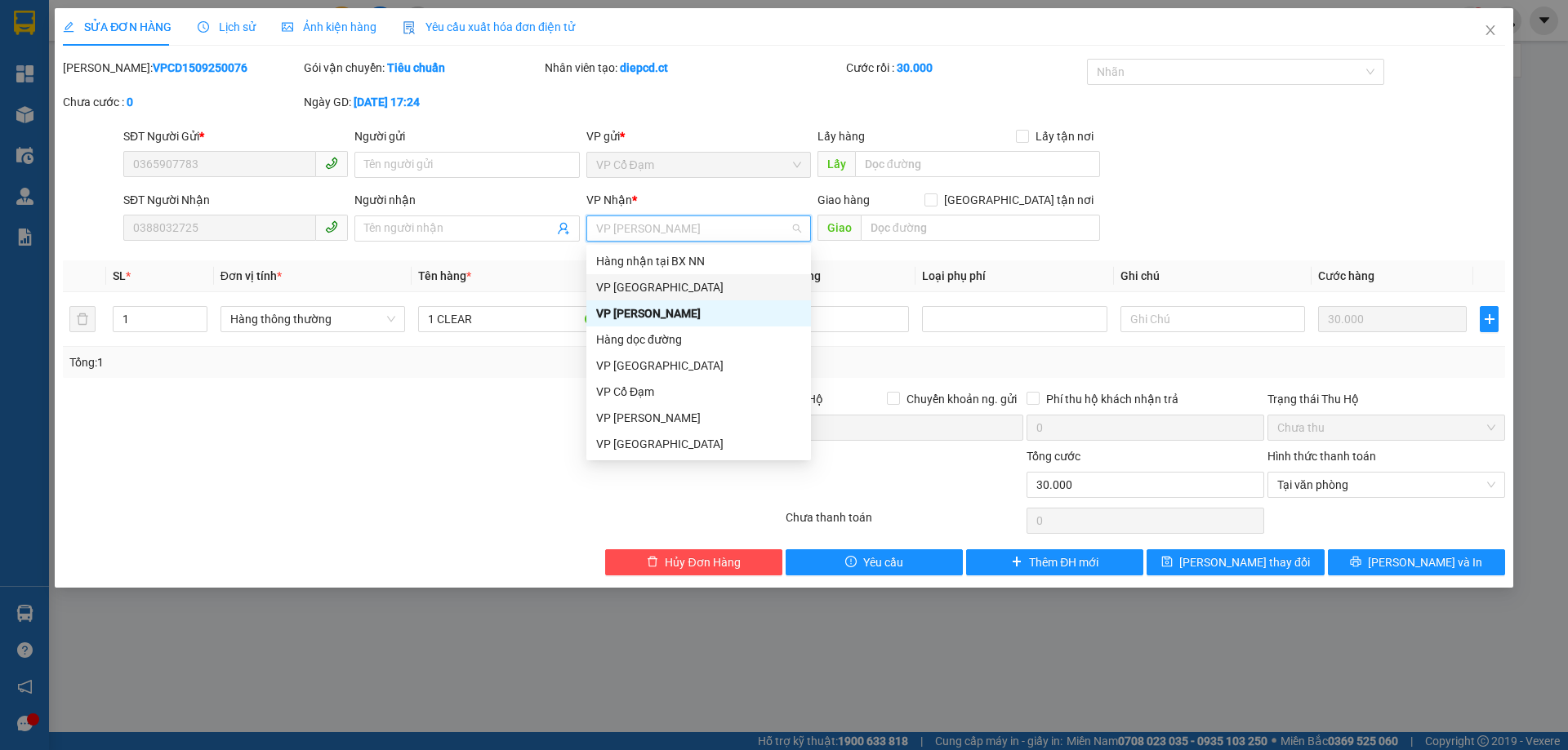
click at [614, 287] on div "VP [GEOGRAPHIC_DATA]" at bounding box center [699, 287] width 205 height 18
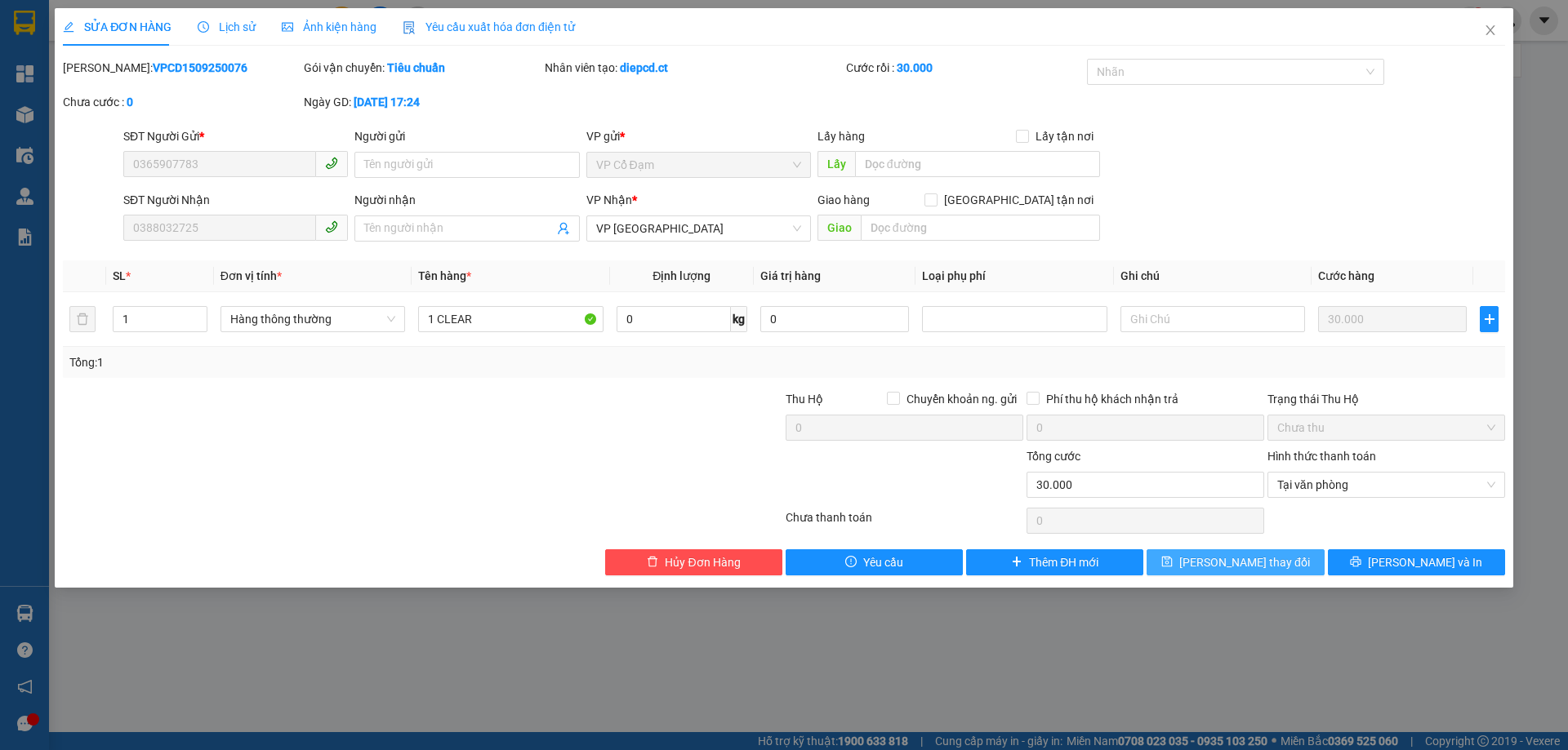
click at [1225, 569] on span "[PERSON_NAME] thay đổi" at bounding box center [1245, 562] width 130 height 18
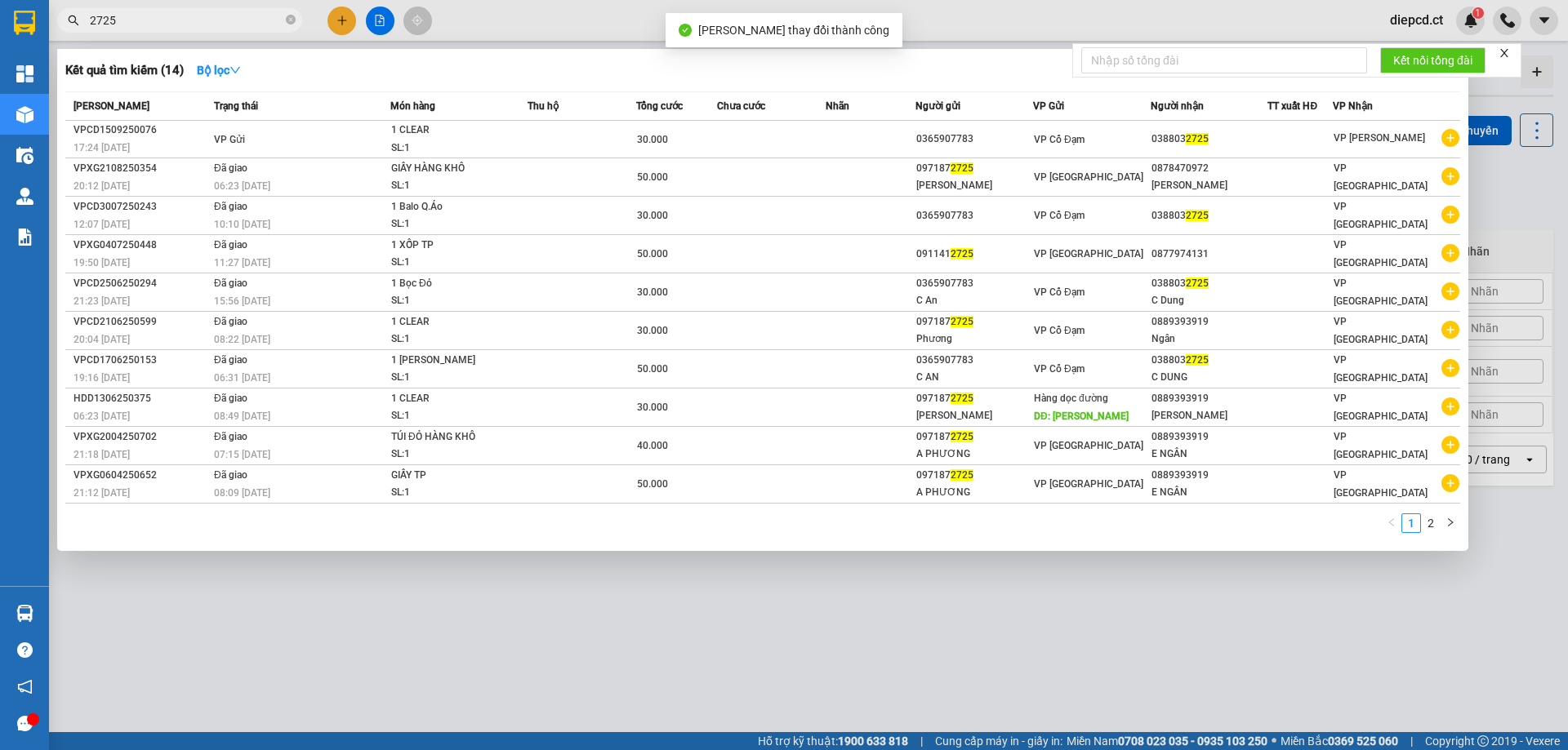
click at [178, 18] on input "2725" at bounding box center [186, 20] width 193 height 18
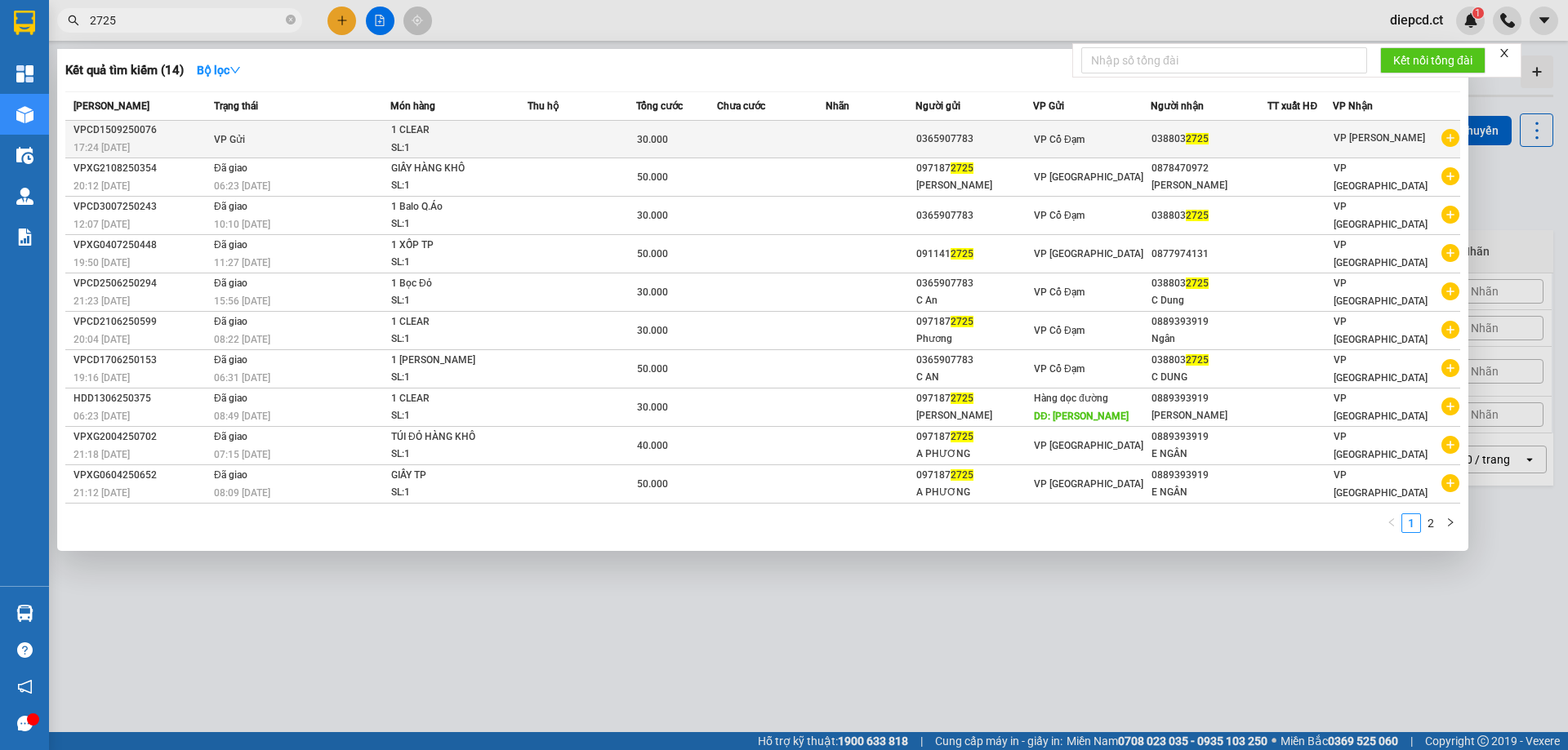
click at [295, 131] on td "VP Gửi" at bounding box center [300, 139] width 180 height 38
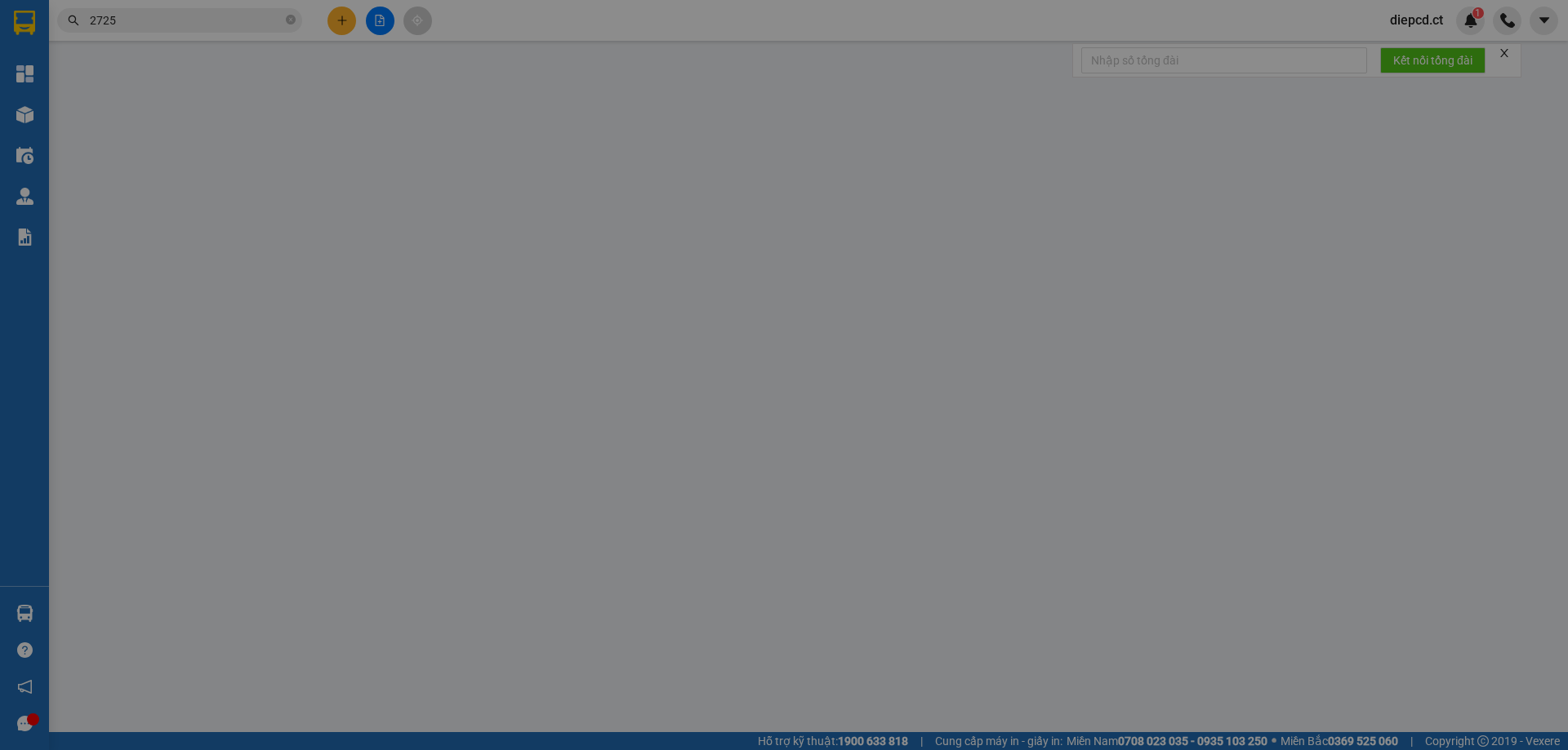
type input "0365907783"
type input "0388032725"
type input "30.000"
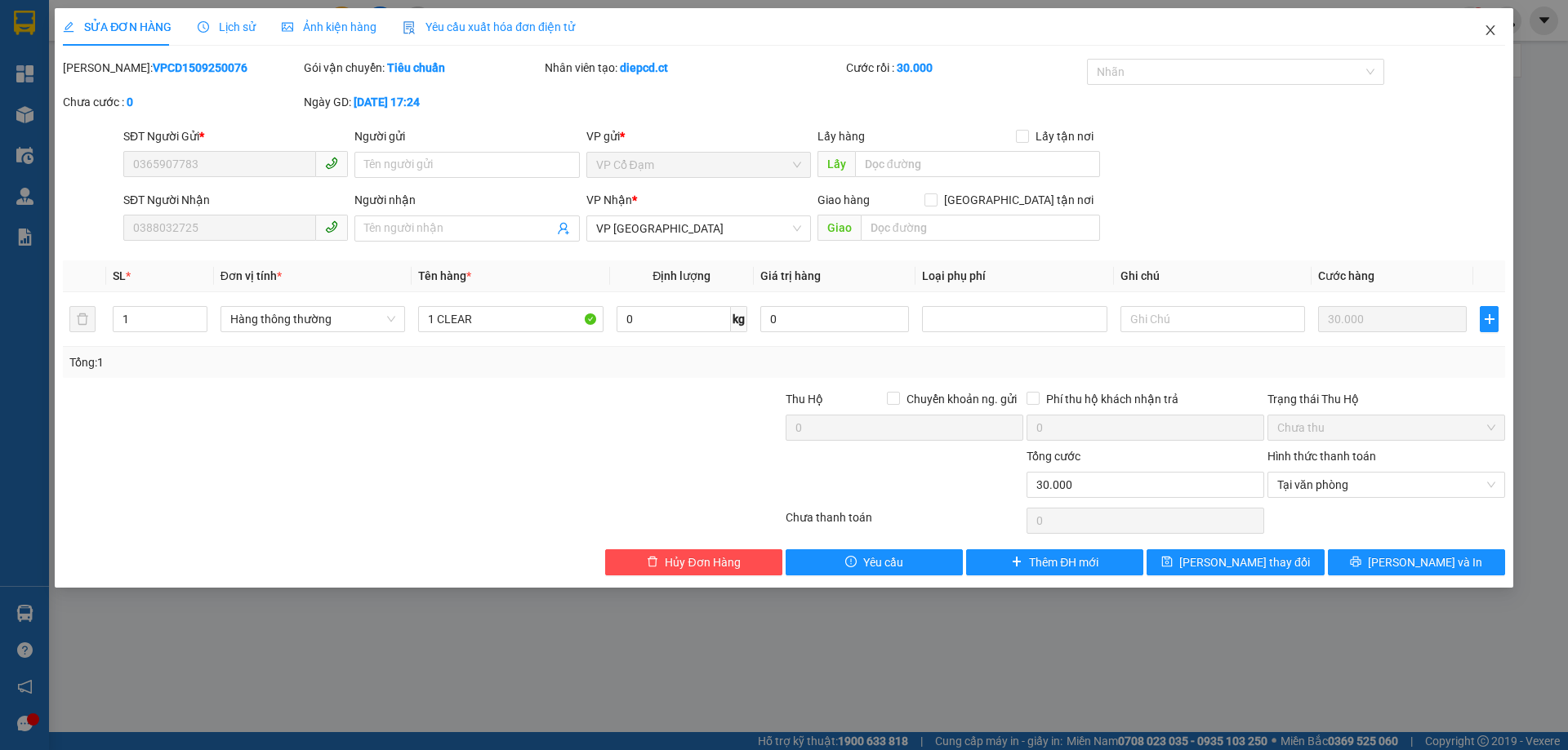
click at [1494, 25] on icon "close" at bounding box center [1490, 29] width 13 height 13
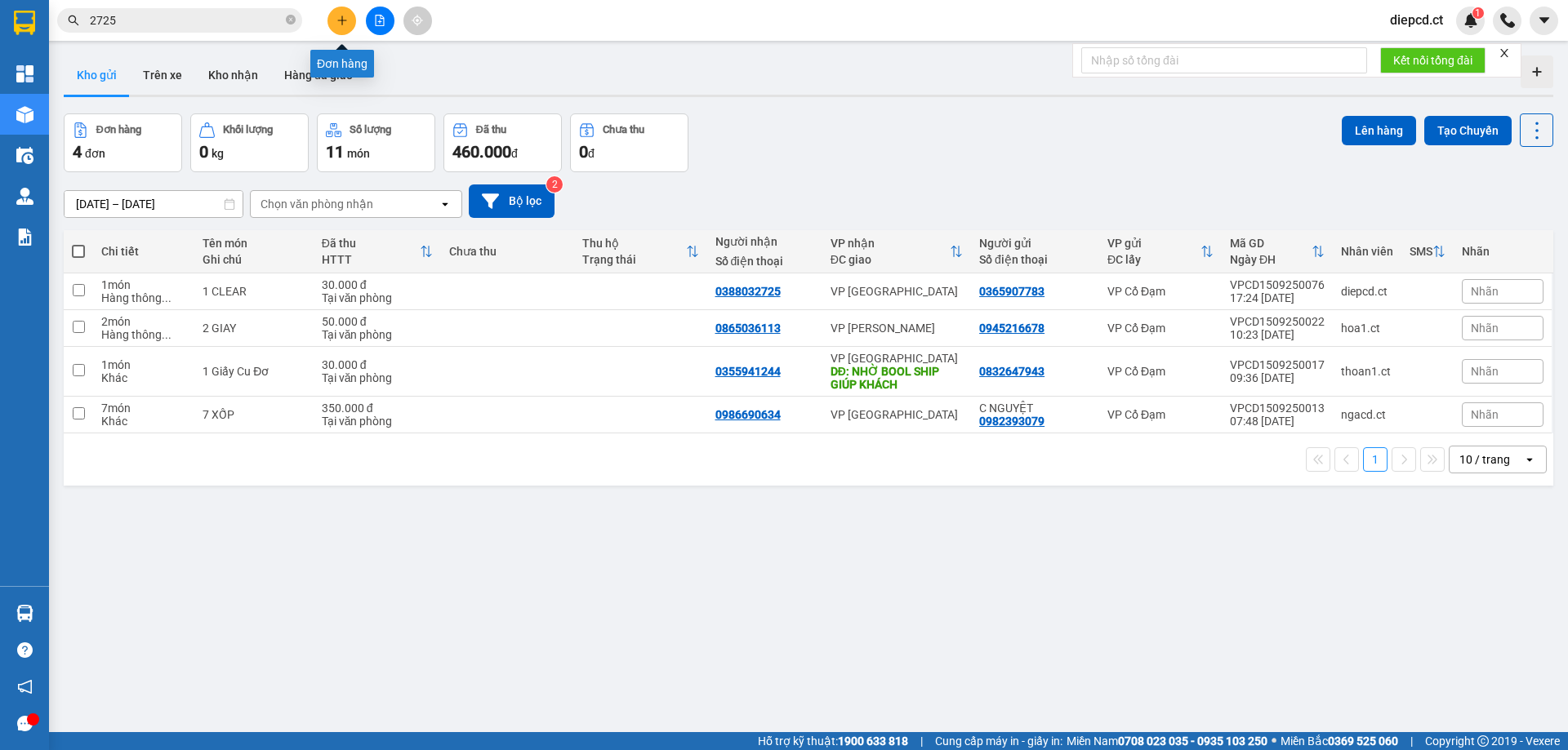
click at [341, 21] on icon "plus" at bounding box center [343, 20] width 12 height 12
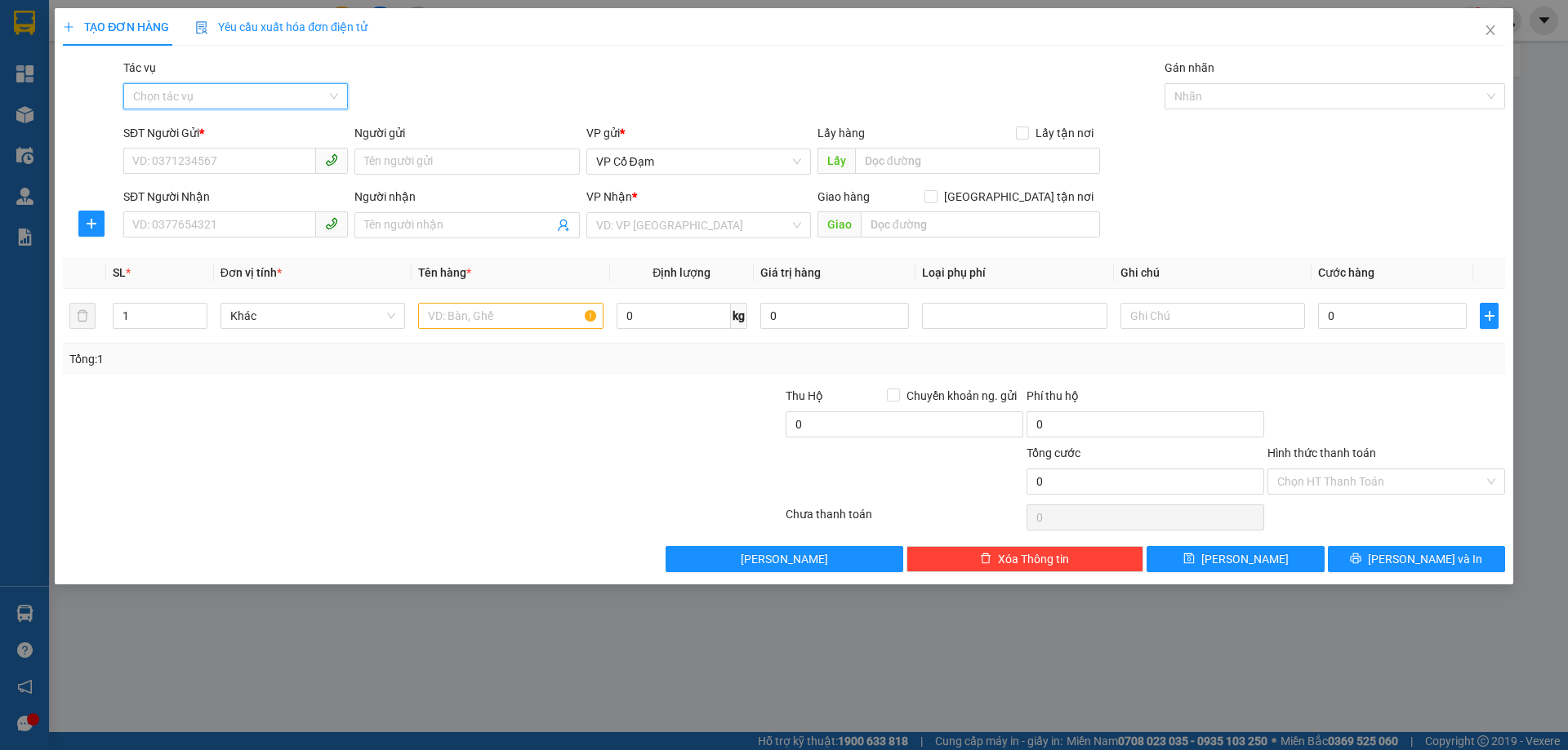
click at [191, 86] on input "Tác vụ" at bounding box center [230, 95] width 194 height 24
click at [207, 129] on div "Nhập hàng lên xe" at bounding box center [236, 128] width 205 height 18
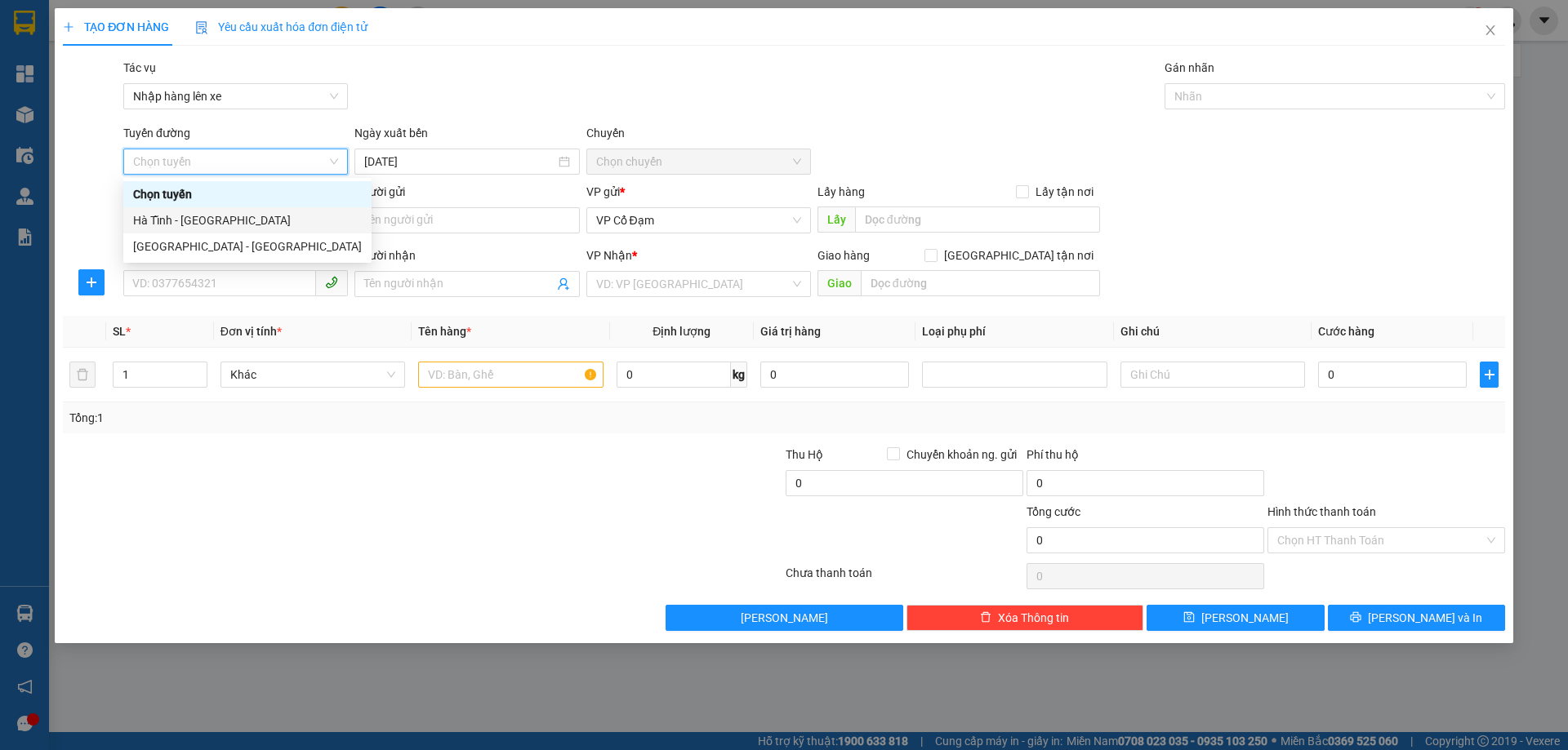
drag, startPoint x: 177, startPoint y: 221, endPoint x: 205, endPoint y: 211, distance: 29.7
click at [177, 222] on div "Hà Tĩnh - [GEOGRAPHIC_DATA]" at bounding box center [247, 220] width 229 height 18
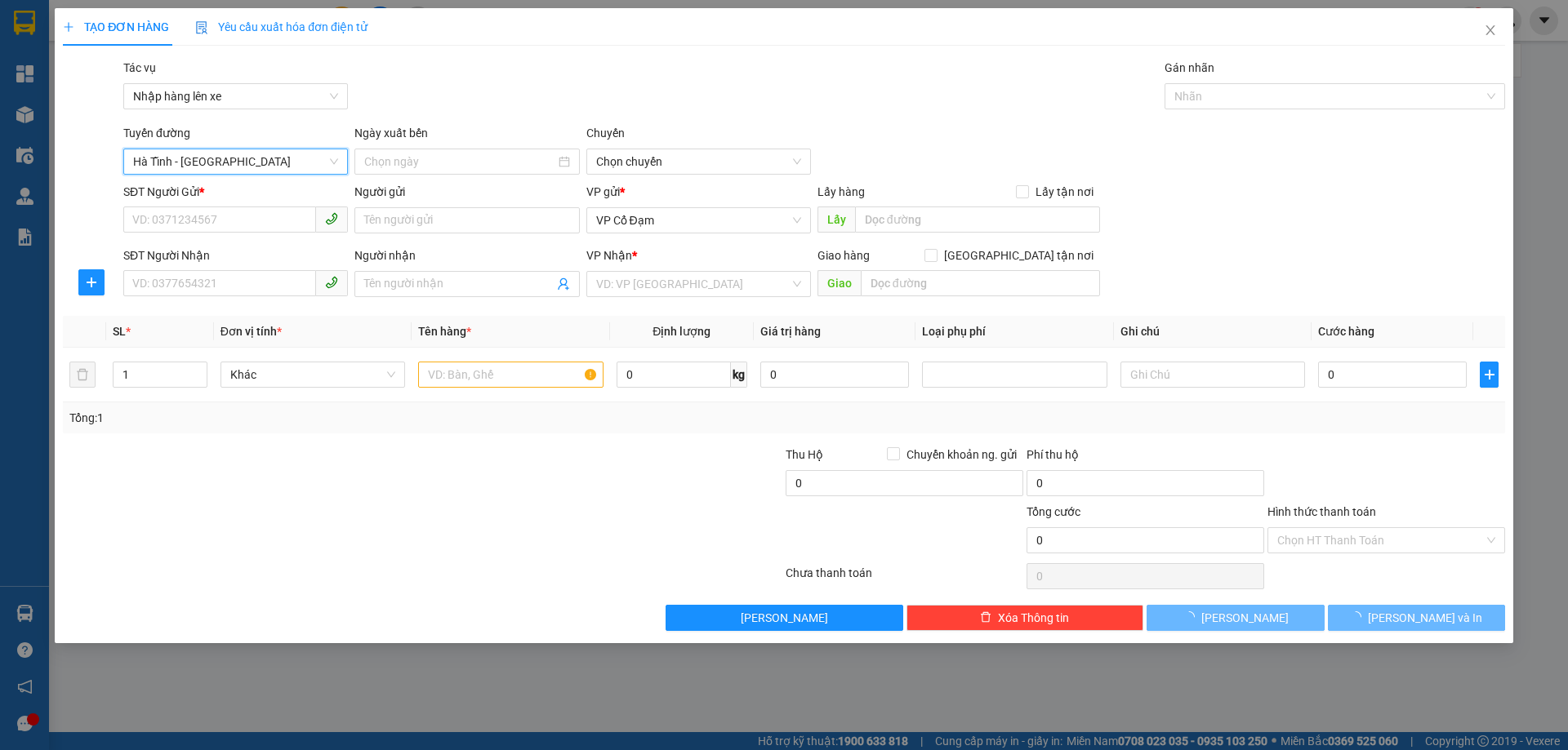
type input "[DATE]"
click at [618, 161] on span "06:00 - 38H-048.28" at bounding box center [699, 161] width 205 height 24
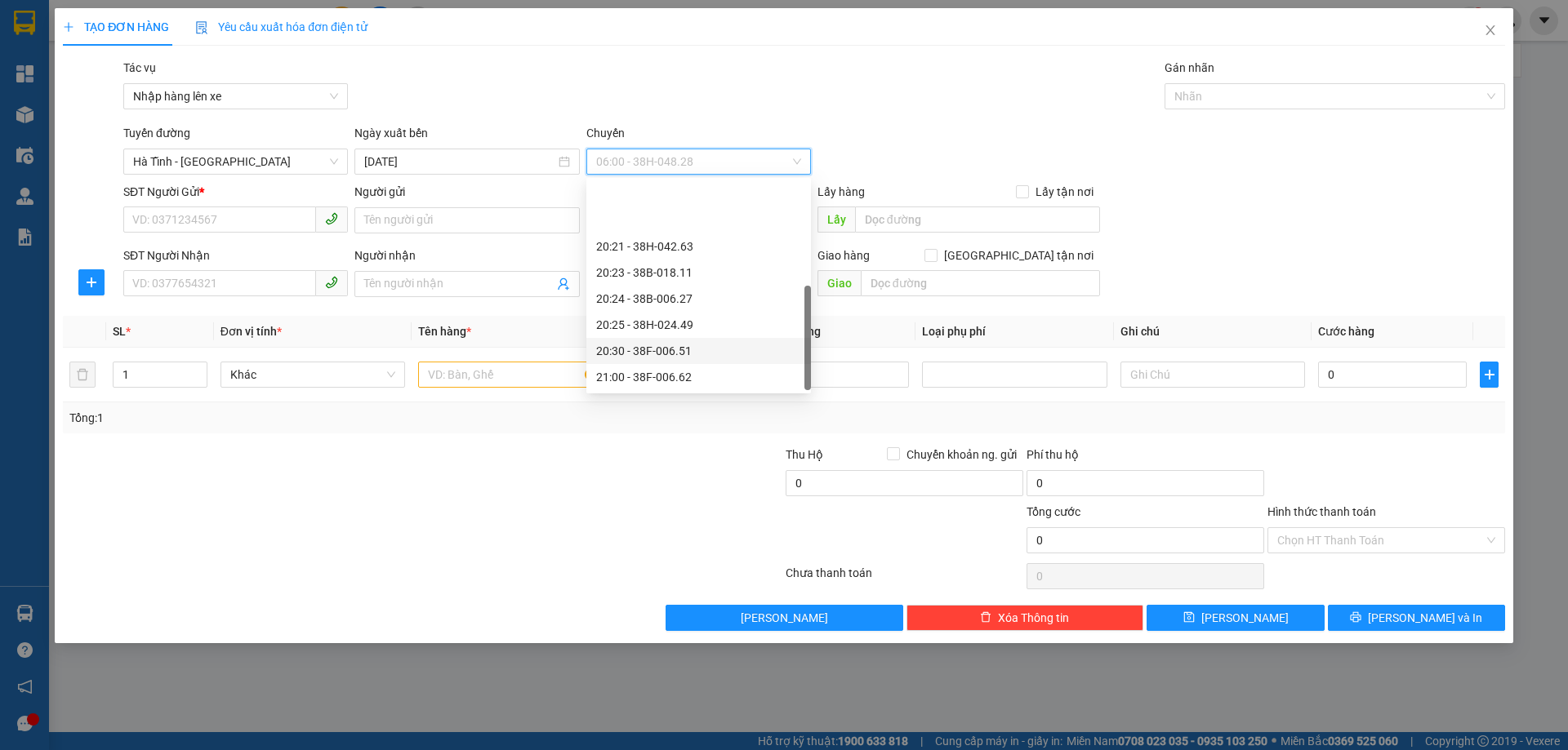
scroll to position [104, 0]
click at [660, 246] on div "20:25 - 38H-024.49" at bounding box center [699, 246] width 205 height 18
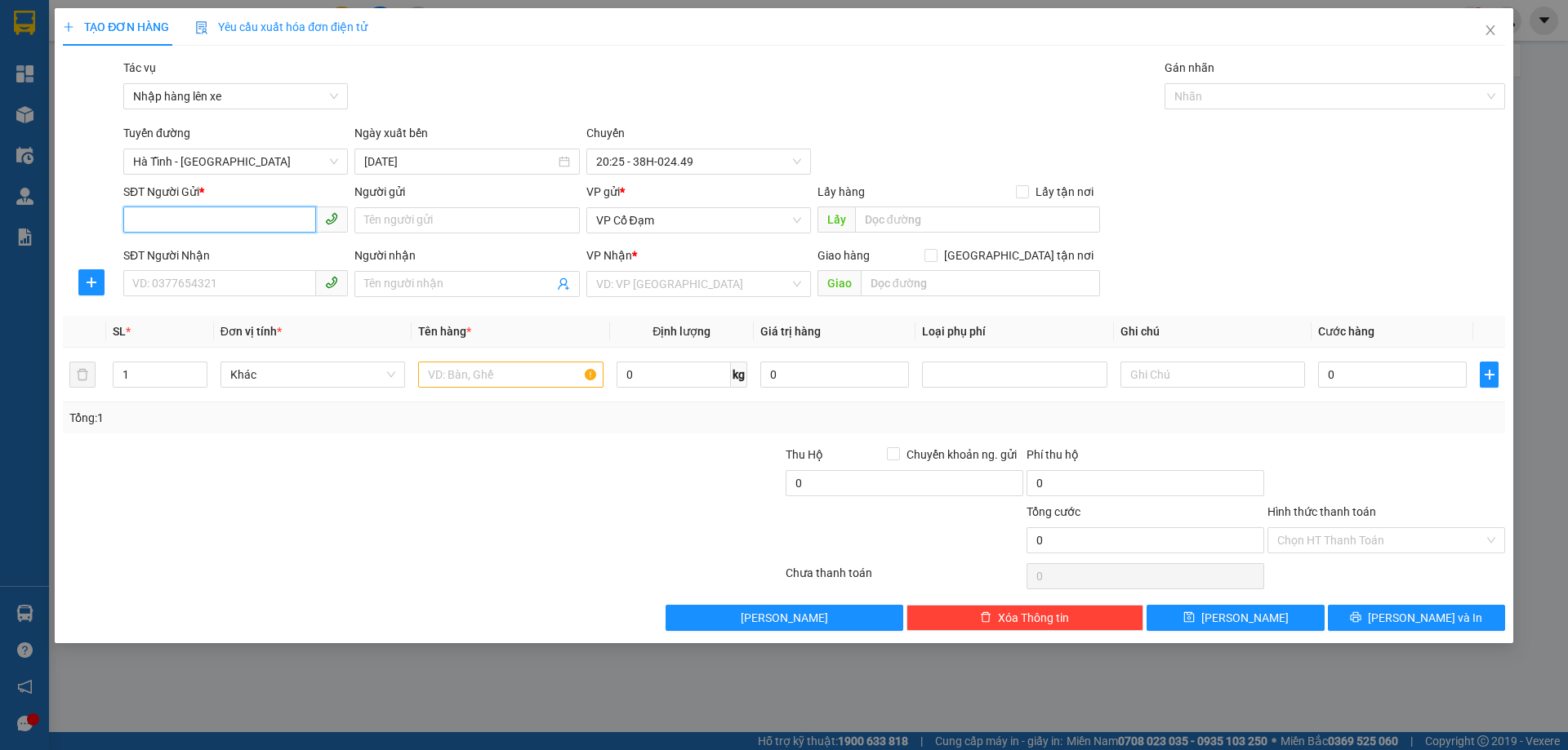
click at [208, 226] on input "SĐT Người Gửi *" at bounding box center [220, 219] width 193 height 26
paste input "0965525160"
type input "0965525160"
click at [234, 273] on input "SĐT Người Nhận" at bounding box center [220, 283] width 193 height 26
paste input "0965525160"
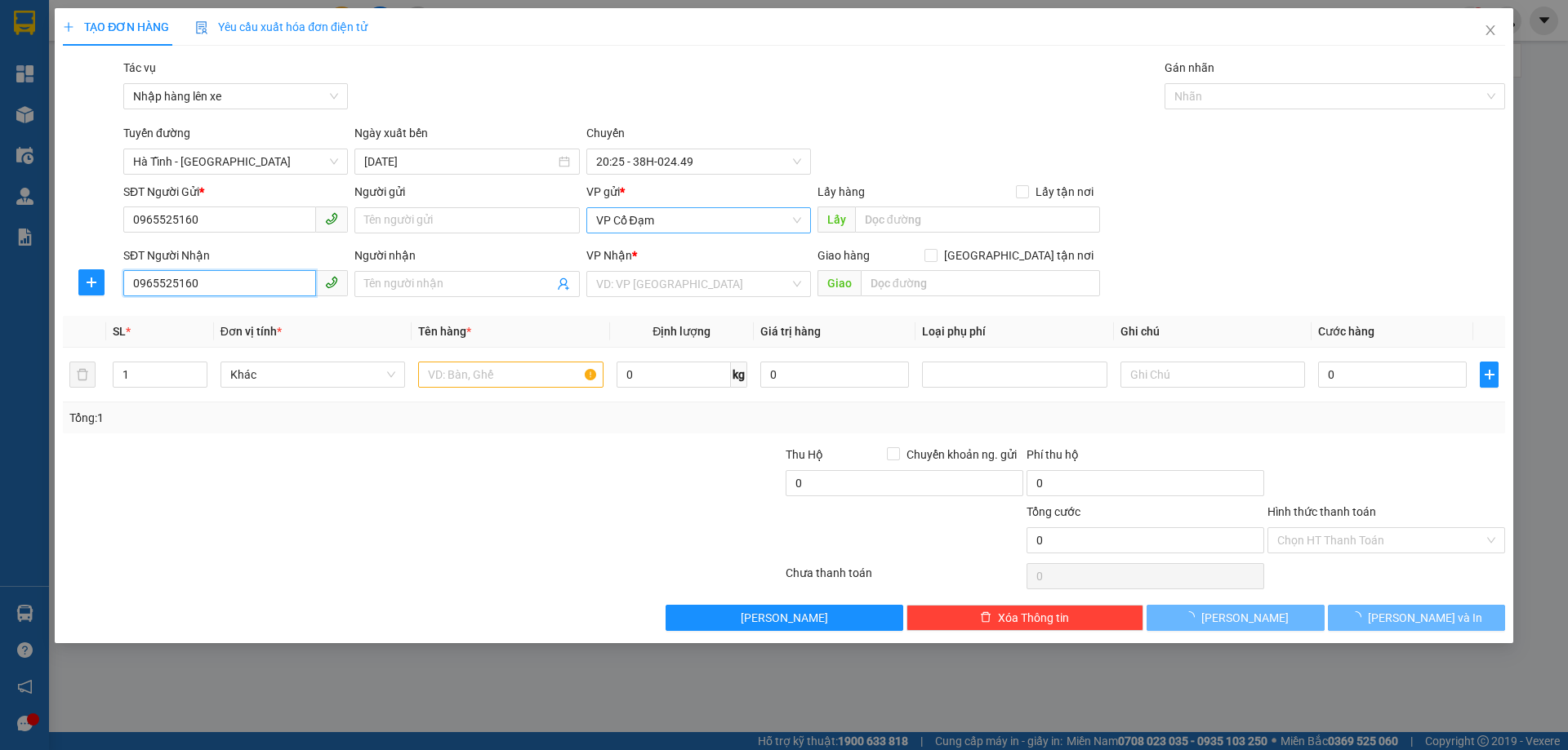
click at [658, 223] on span "VP Cổ Đạm" at bounding box center [699, 220] width 205 height 24
type input "0965525160"
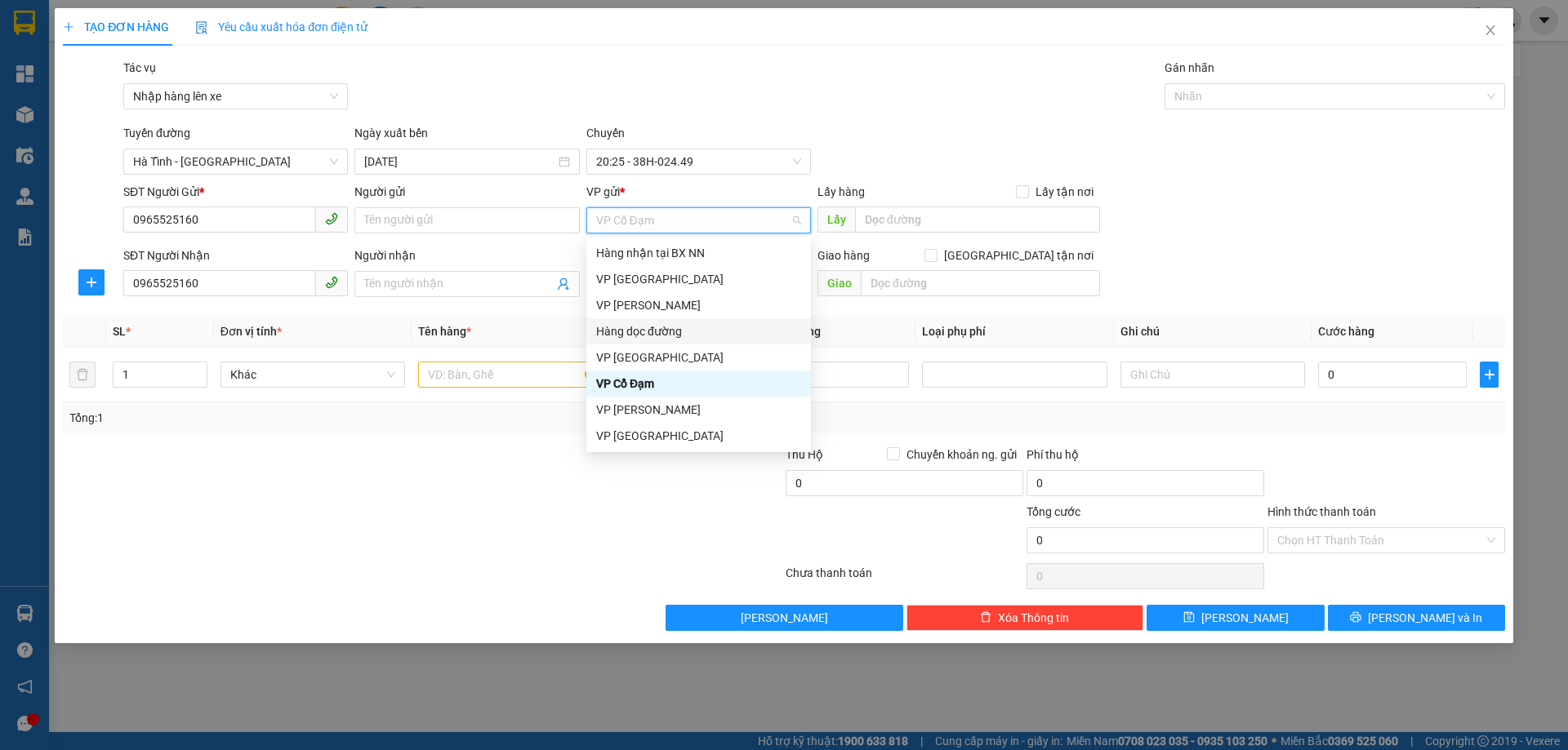
drag, startPoint x: 640, startPoint y: 327, endPoint x: 691, endPoint y: 280, distance: 69.4
click at [640, 329] on div "Hàng dọc đường" at bounding box center [699, 331] width 205 height 18
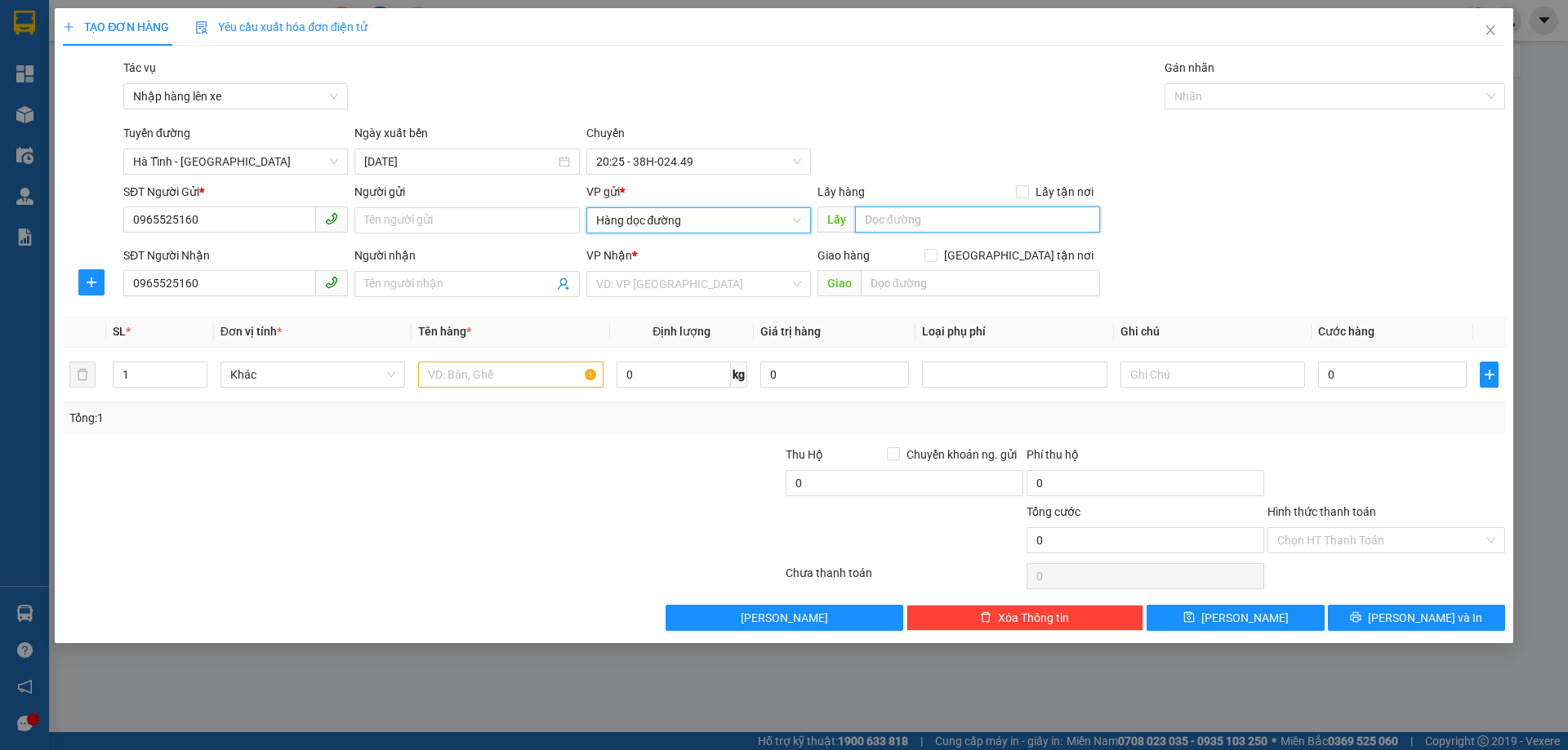
click at [896, 225] on input "text" at bounding box center [978, 219] width 245 height 26
type input "CX [GEOGRAPHIC_DATA]"
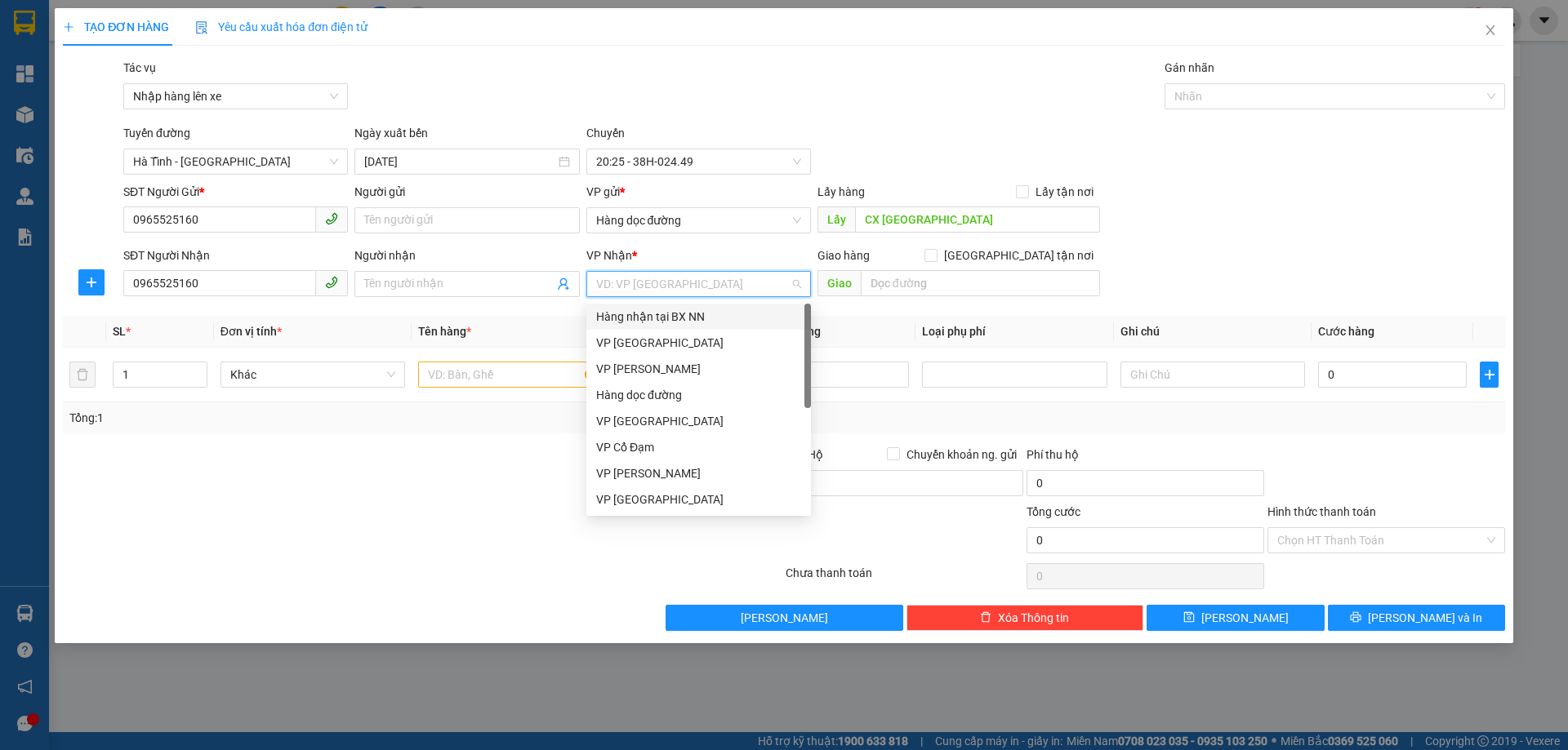
click at [621, 293] on input "search" at bounding box center [693, 283] width 194 height 24
click at [642, 343] on div "VP [GEOGRAPHIC_DATA]" at bounding box center [699, 342] width 205 height 18
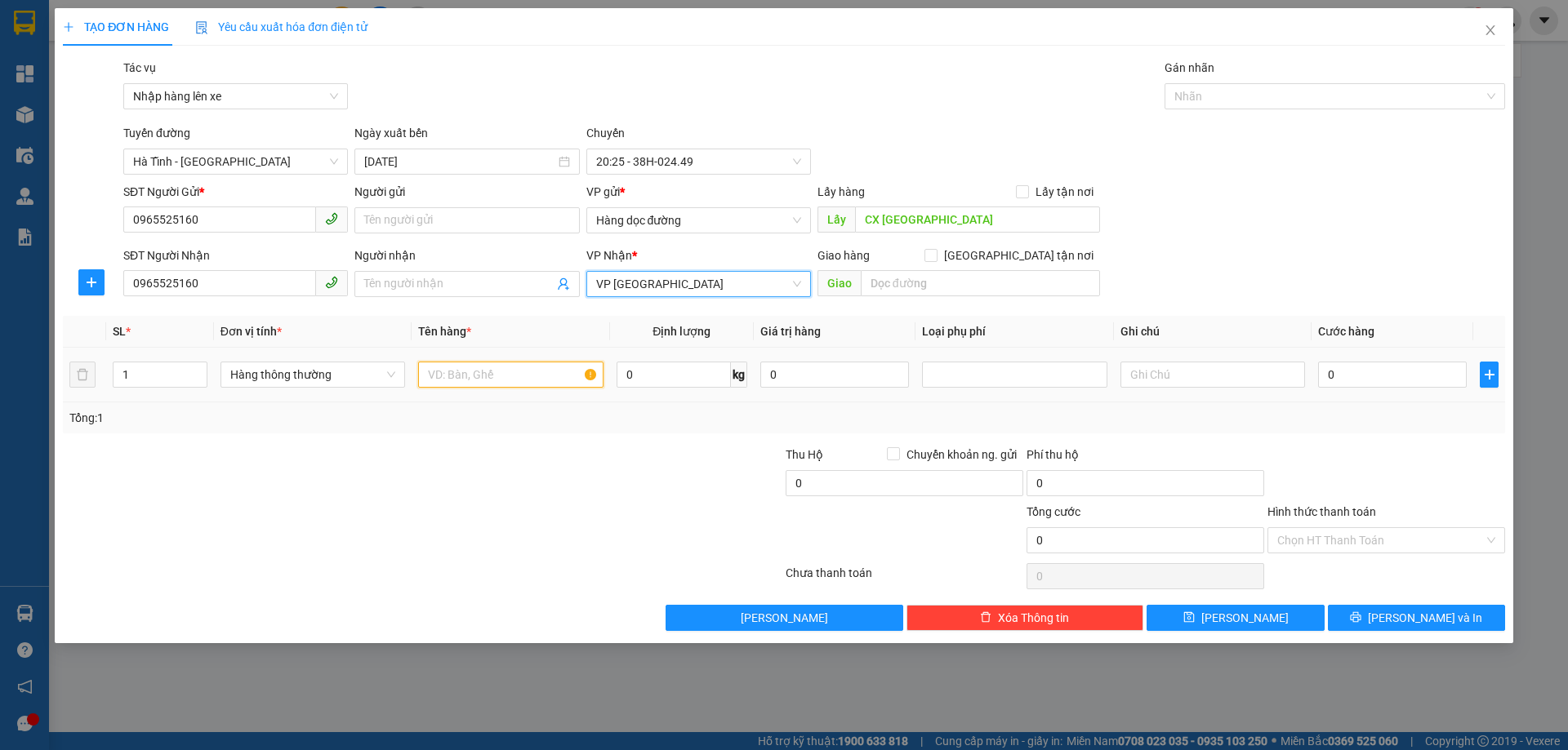
click at [505, 377] on input "text" at bounding box center [511, 375] width 185 height 26
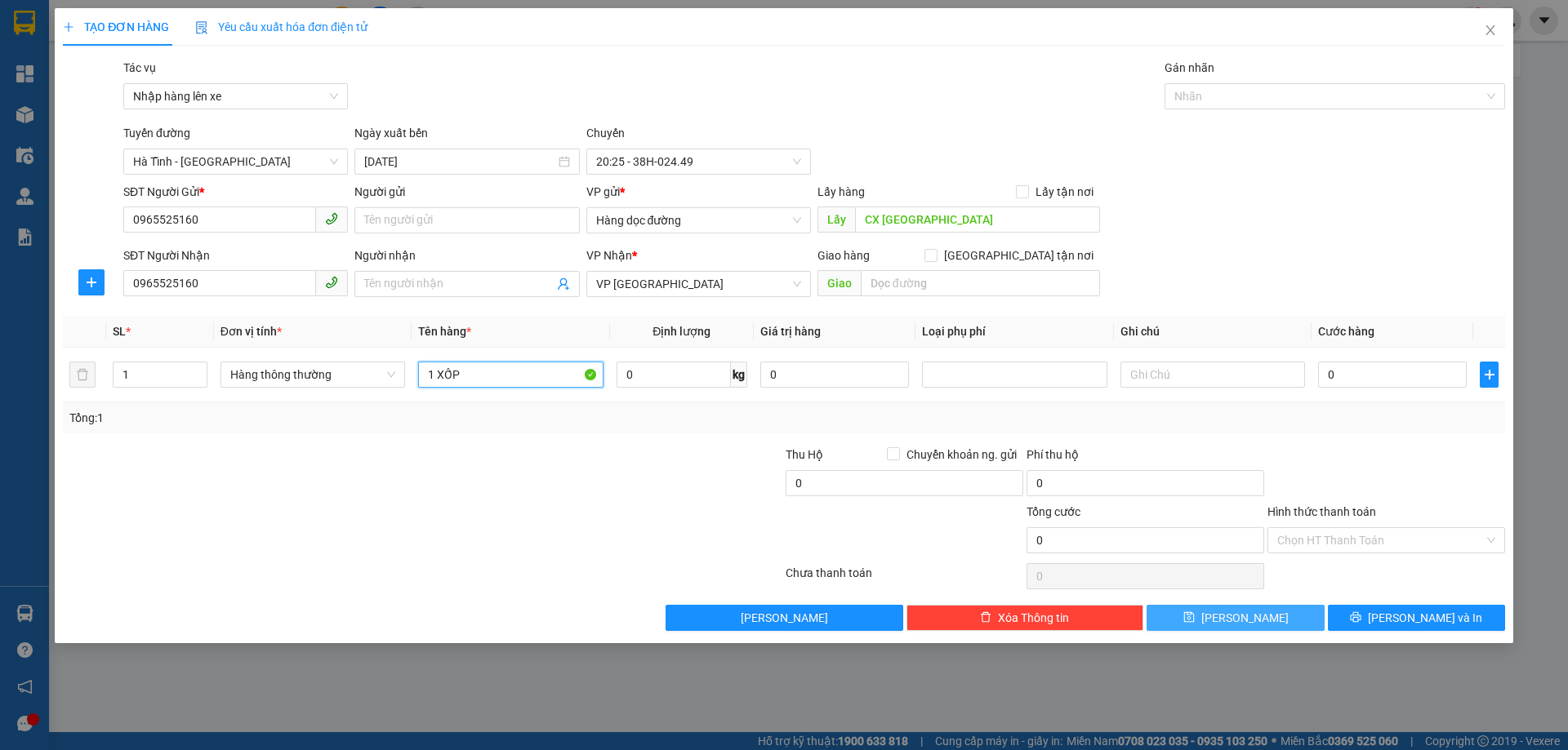
type input "1 XỐP"
click at [1237, 620] on span "[PERSON_NAME]" at bounding box center [1245, 618] width 88 height 18
